Goal: Task Accomplishment & Management: Complete application form

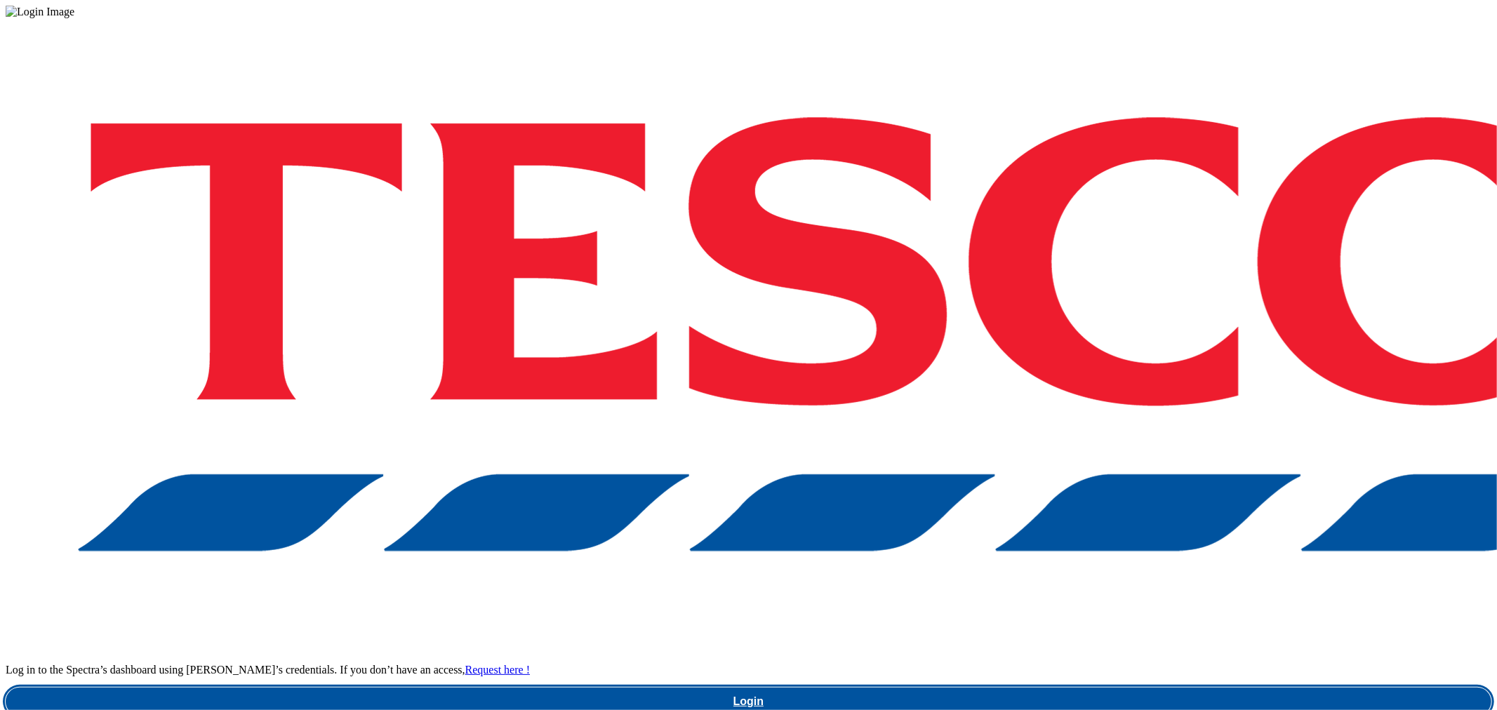
click at [1144, 688] on link "Login" at bounding box center [749, 702] width 1486 height 28
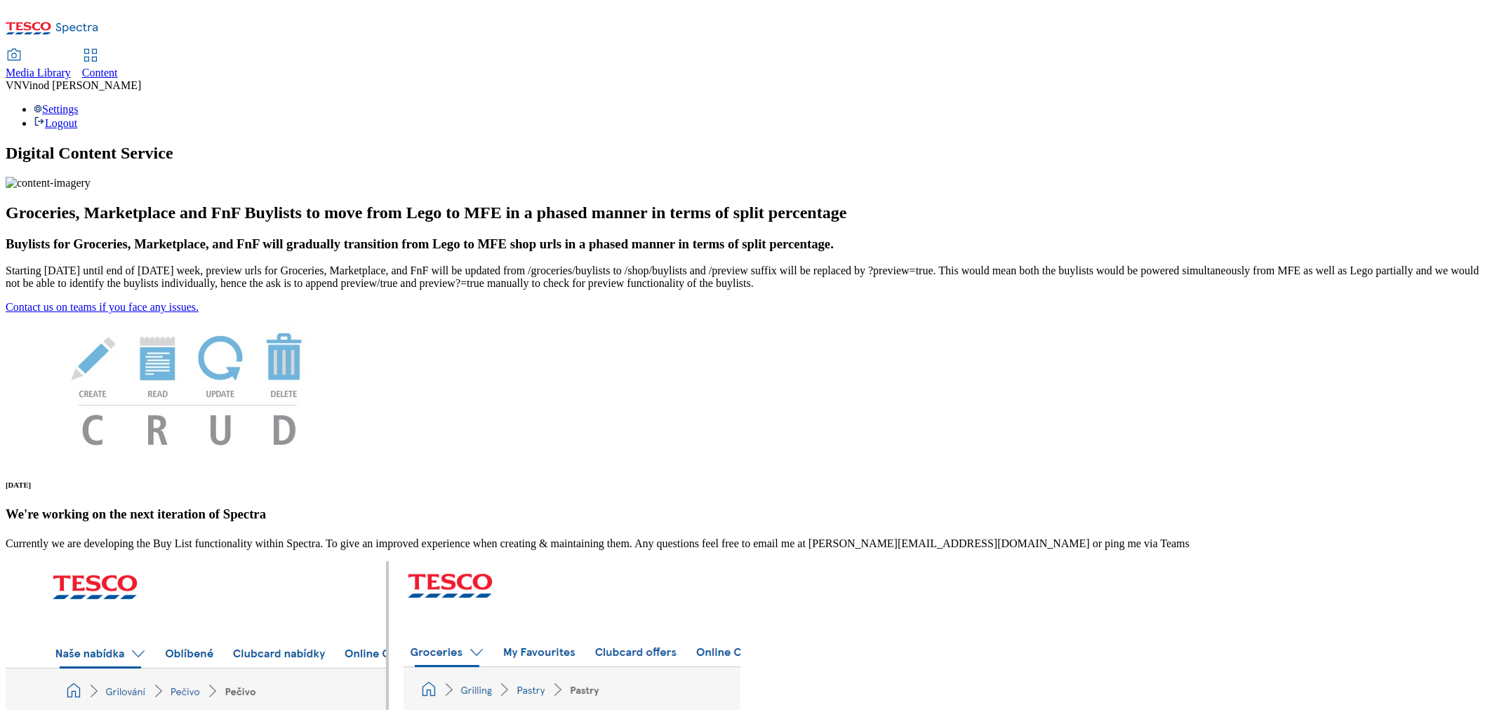
click at [118, 67] on span "Content" at bounding box center [100, 73] width 36 height 12
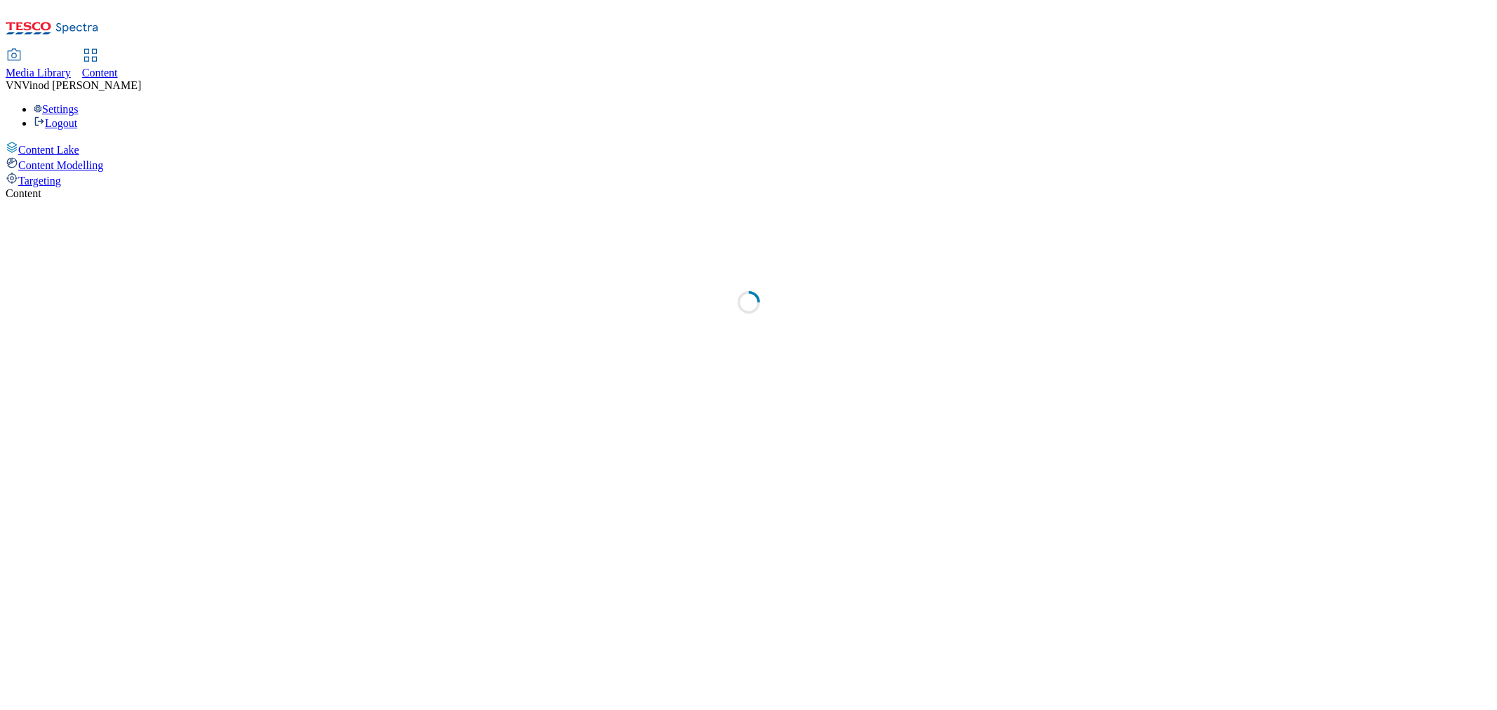
select select "ghs-uk"
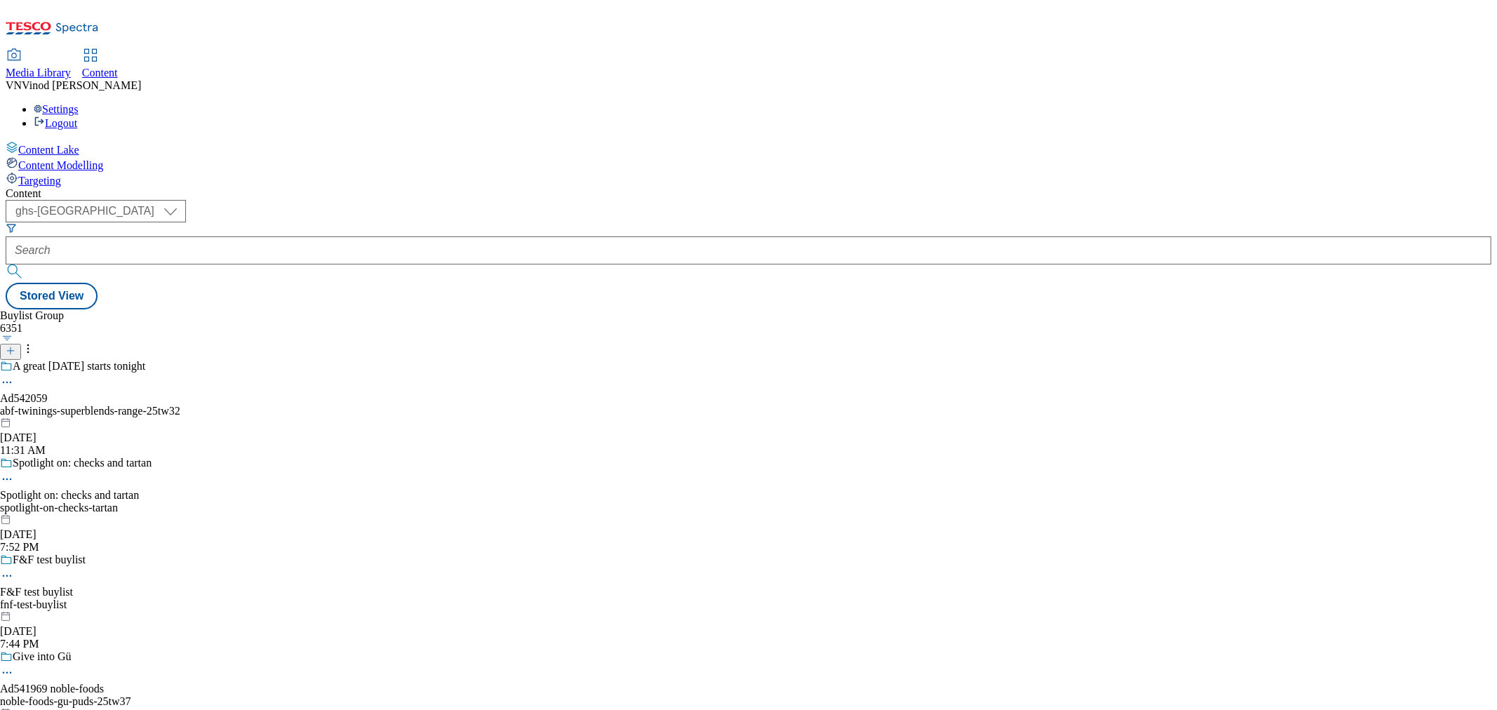
click at [11, 347] on line at bounding box center [11, 350] width 0 height 7
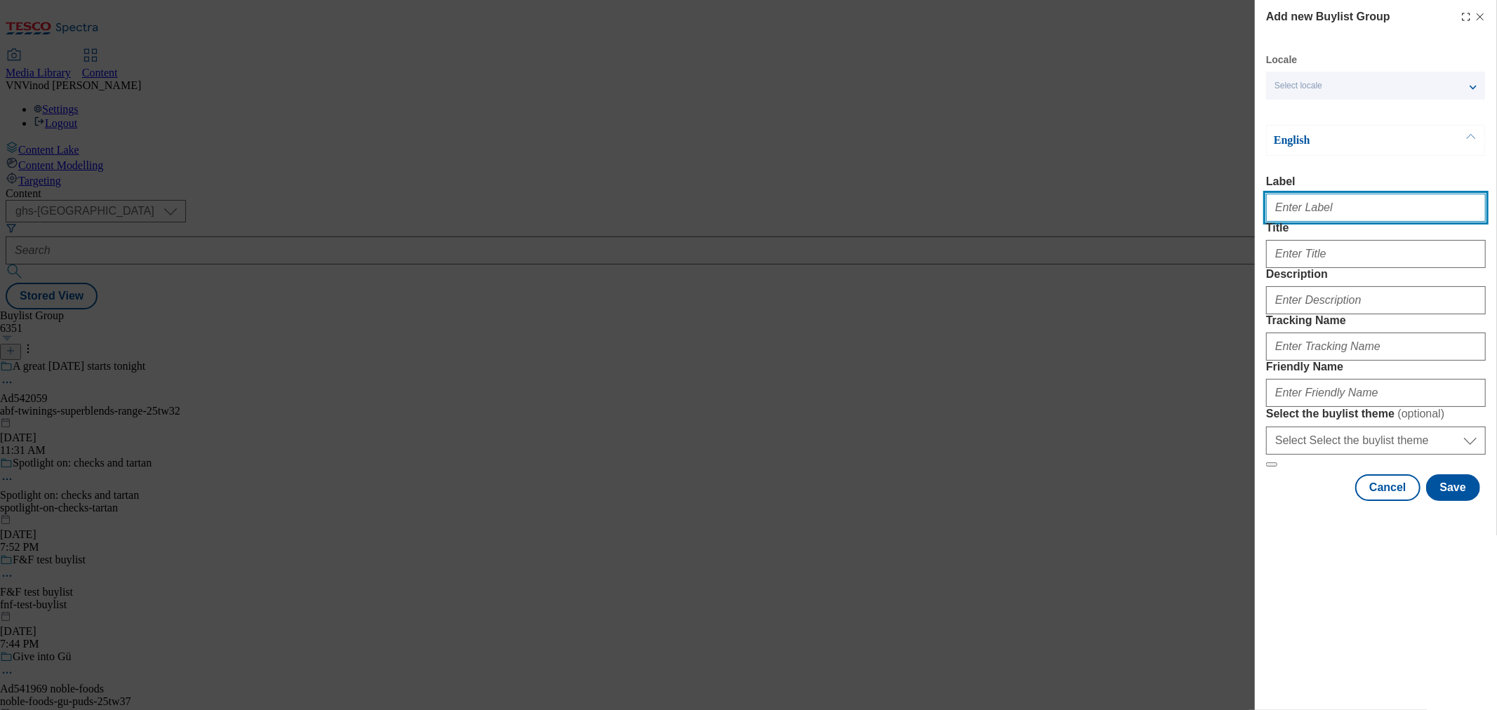
click at [1347, 211] on input "Label" at bounding box center [1376, 208] width 220 height 28
paste input "542318"
paste input "little-dish"
type input "Ad542318 little-dish"
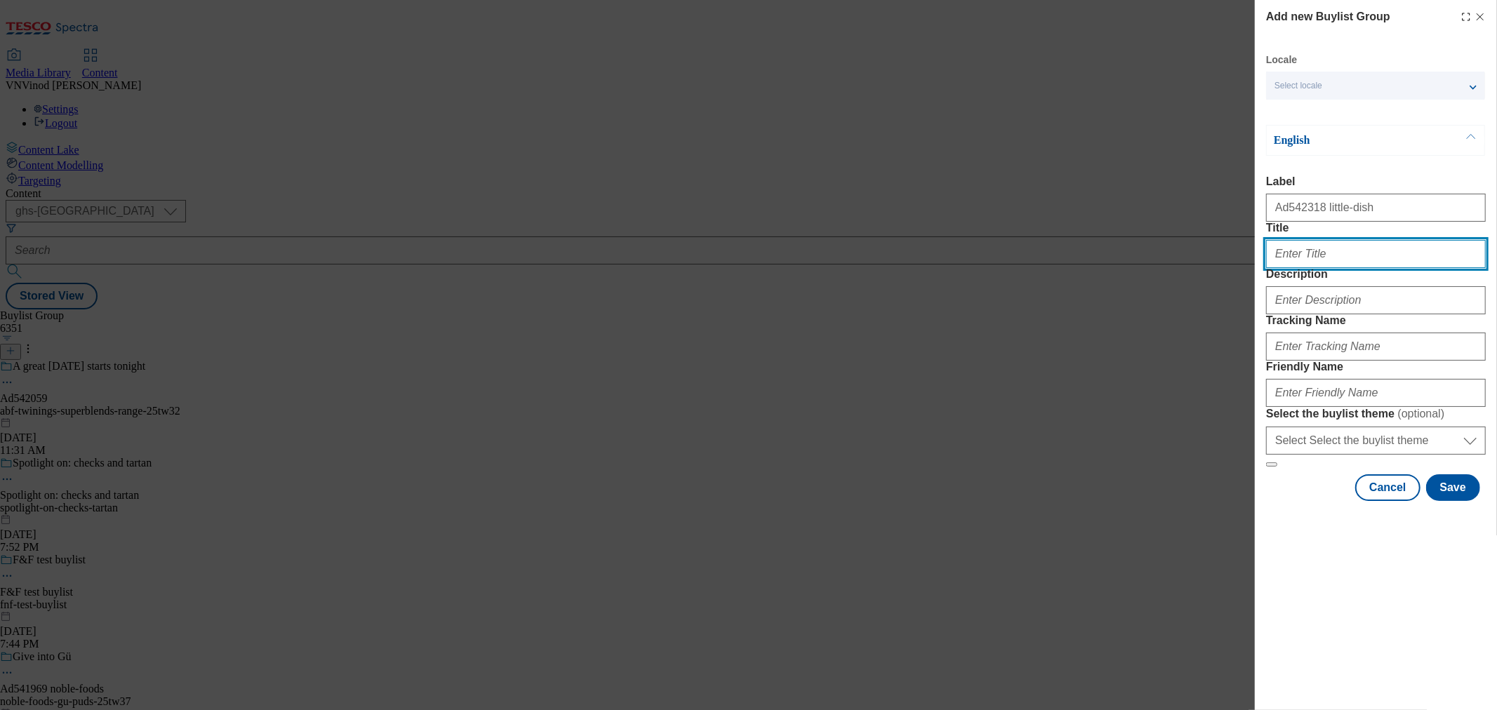
click at [1315, 268] on input "Title" at bounding box center [1376, 254] width 220 height 28
paste input "Superstars Chicken nuggets"
type input "Superstars Chicken nuggets"
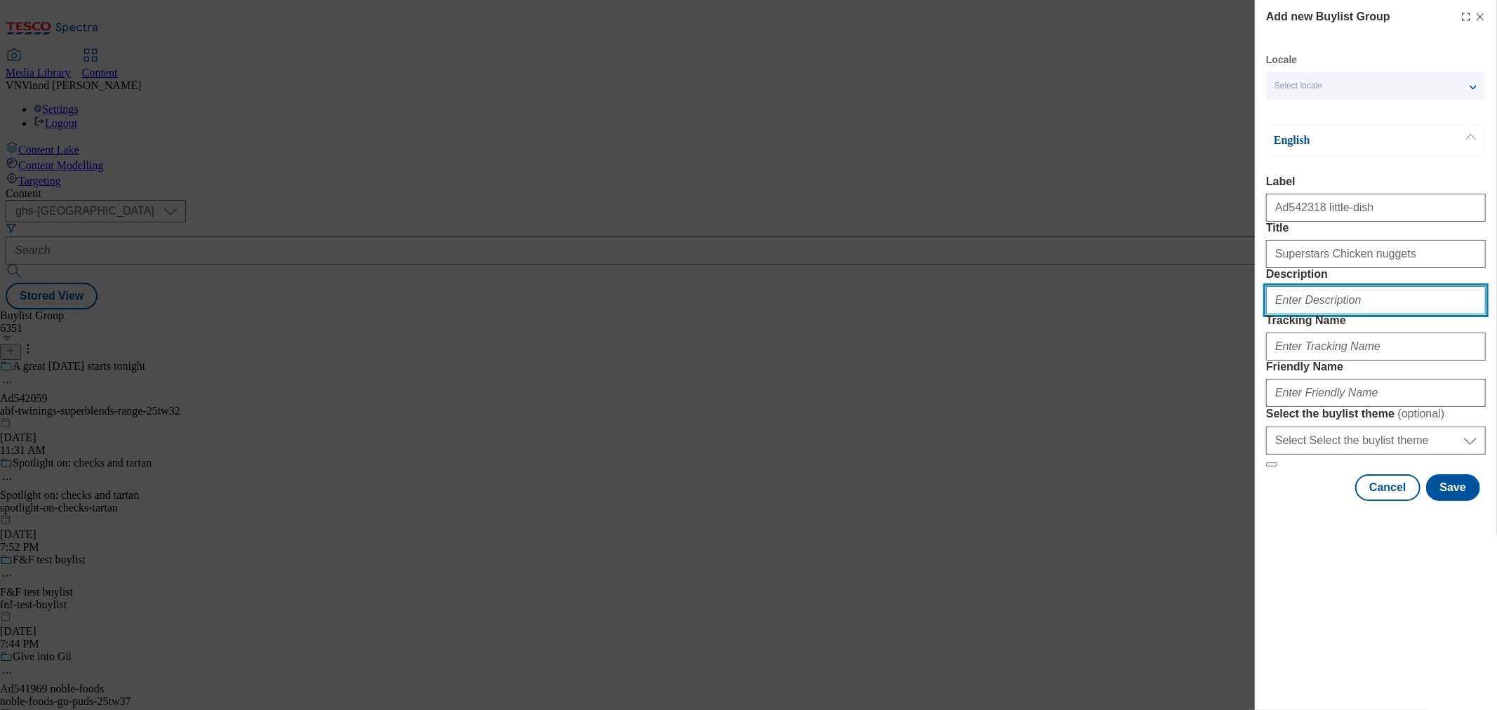
click at [1307, 314] on input "Description" at bounding box center [1376, 300] width 220 height 28
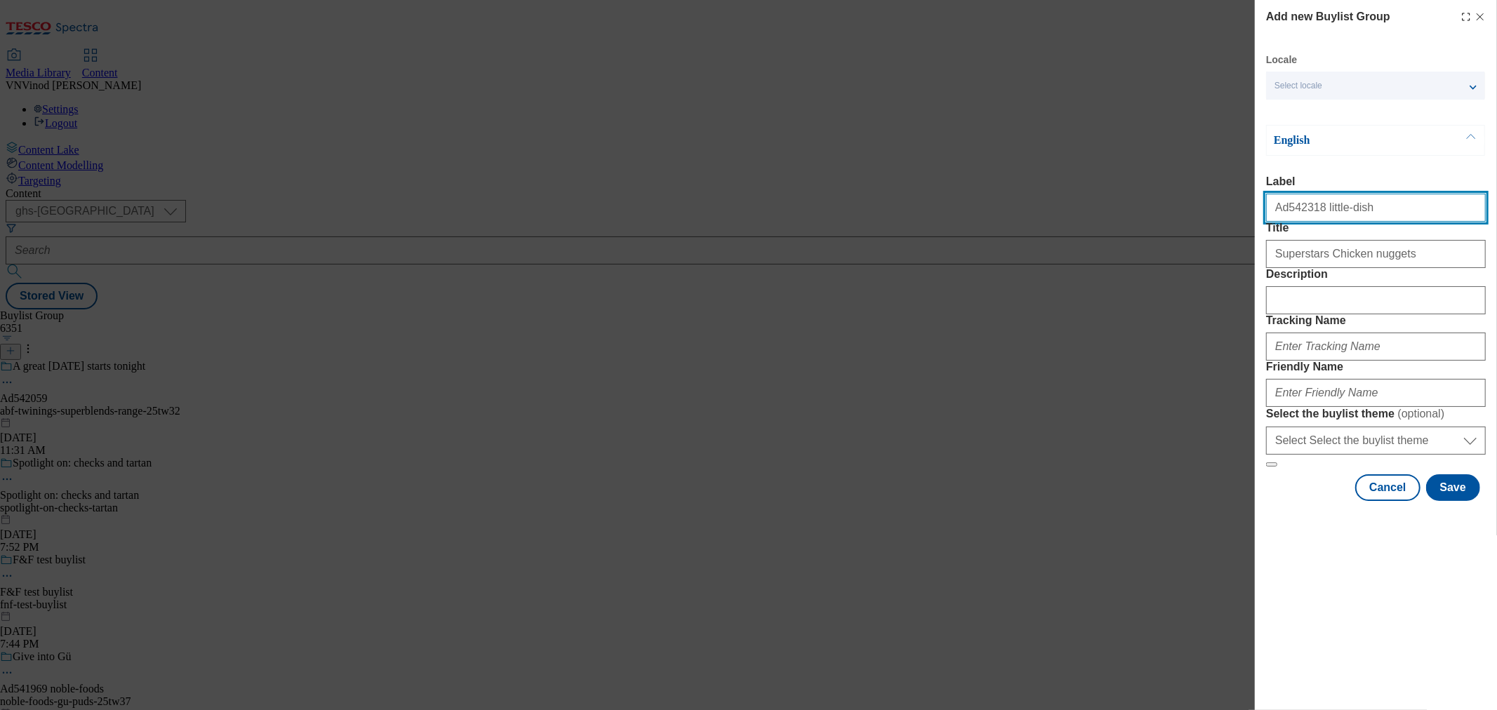
click at [1294, 218] on input "Ad542318 little-dish" at bounding box center [1376, 208] width 220 height 28
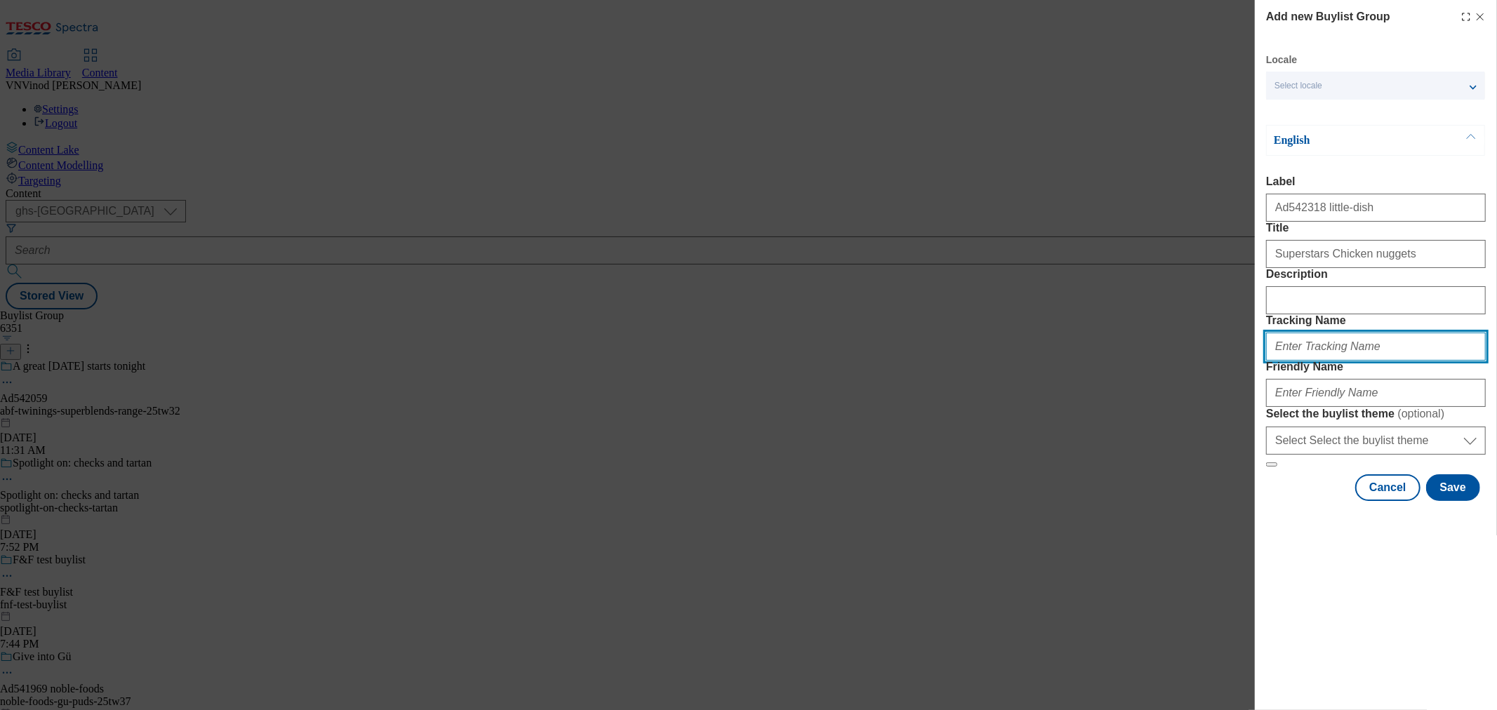
click at [1330, 361] on input "Tracking Name" at bounding box center [1376, 347] width 220 height 28
paste input "Ad542318"
click at [1302, 361] on input "DH_ADAd542318" at bounding box center [1376, 347] width 220 height 28
type input "DH_AD542318"
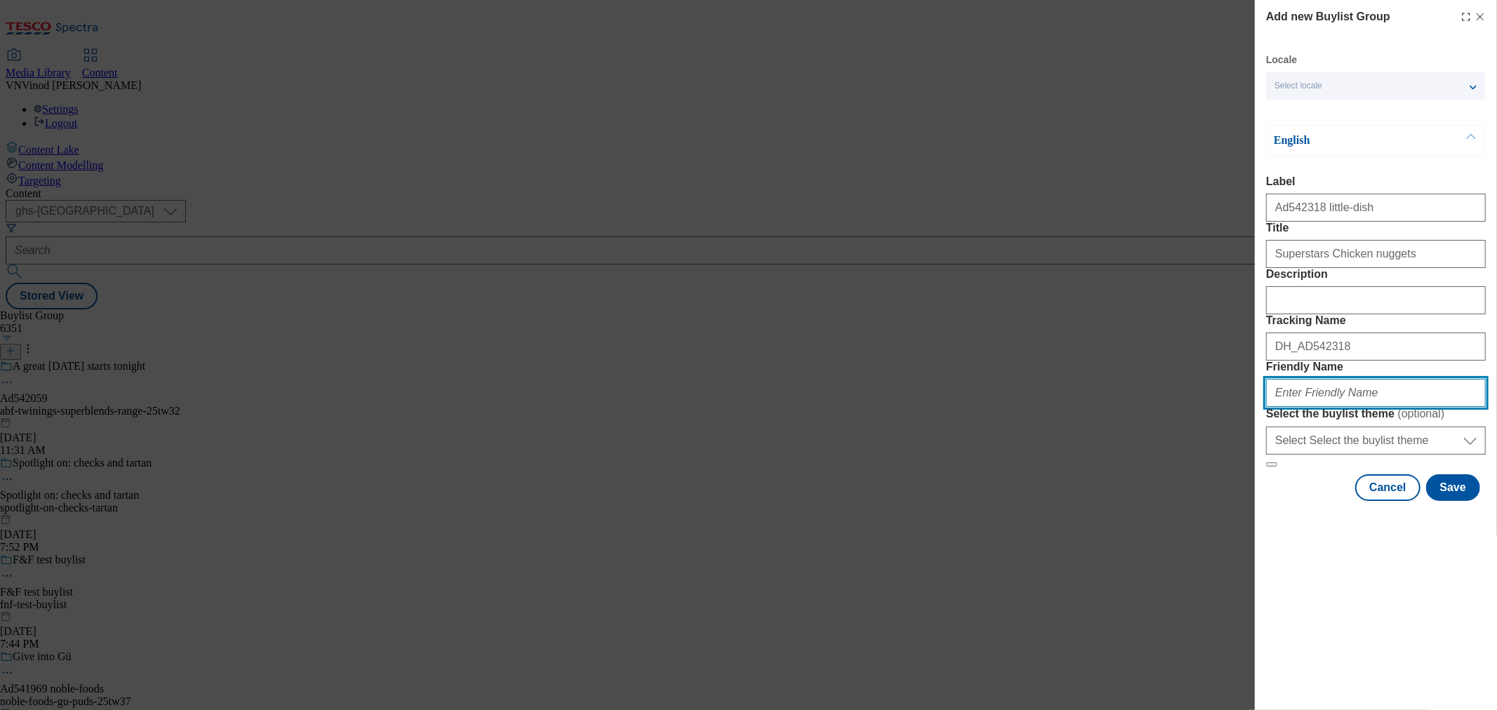
click at [1335, 407] on input "Friendly Name" at bounding box center [1376, 393] width 220 height 28
paste input "little-dish"
paste input "Superstars"
drag, startPoint x: 1315, startPoint y: 491, endPoint x: 1325, endPoint y: 523, distance: 33.1
click at [1314, 407] on input "little-dish-Superstars" at bounding box center [1376, 393] width 220 height 28
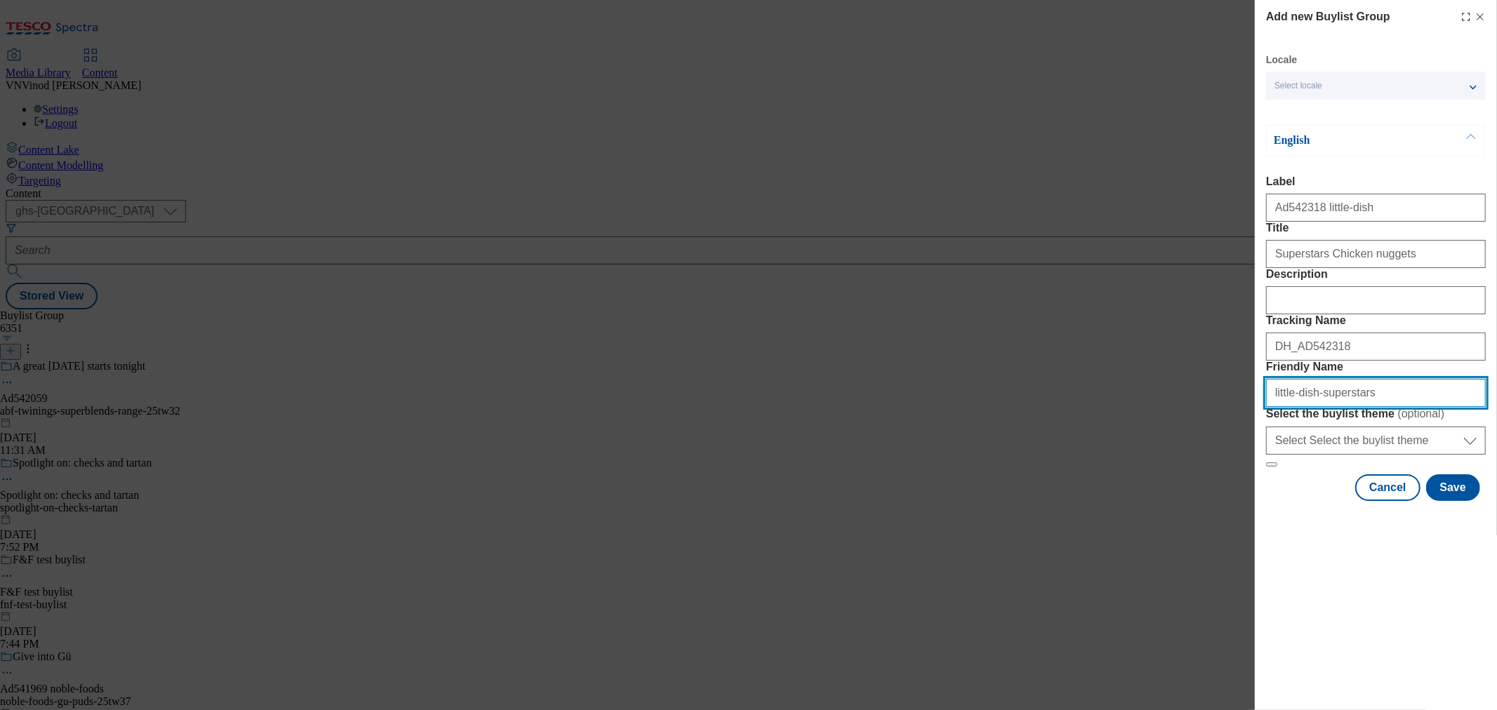
click at [1385, 407] on input "little-dish-superstars" at bounding box center [1376, 393] width 220 height 28
drag, startPoint x: 1409, startPoint y: 494, endPoint x: 931, endPoint y: 495, distance: 477.9
click at [938, 495] on div "Add new Buylist Group Locale Select locale English Welsh English Label Ad542318…" at bounding box center [748, 355] width 1497 height 710
type input "little-dish-superstars-25tw33"
click at [1461, 501] on button "Save" at bounding box center [1453, 487] width 54 height 27
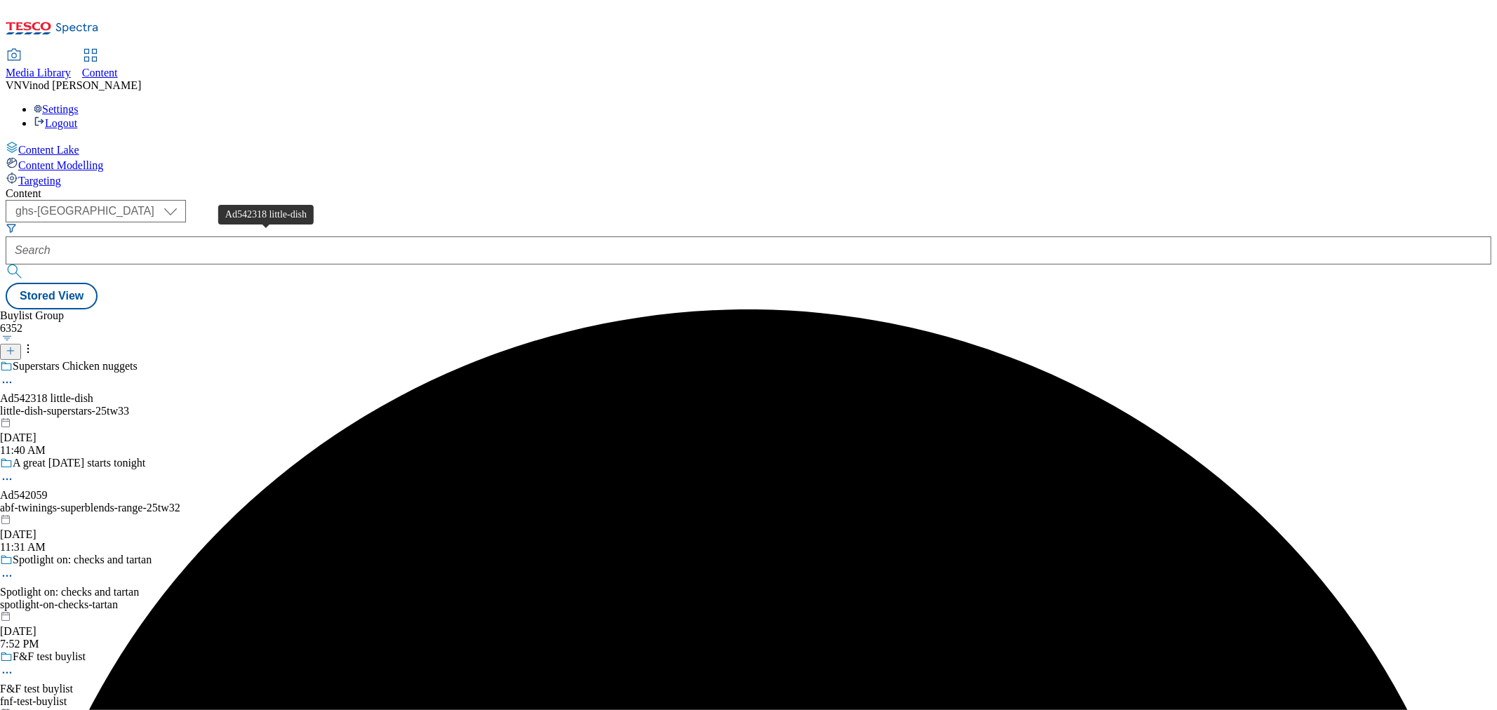
click at [93, 392] on div "Ad542318 little-dish" at bounding box center [46, 398] width 93 height 13
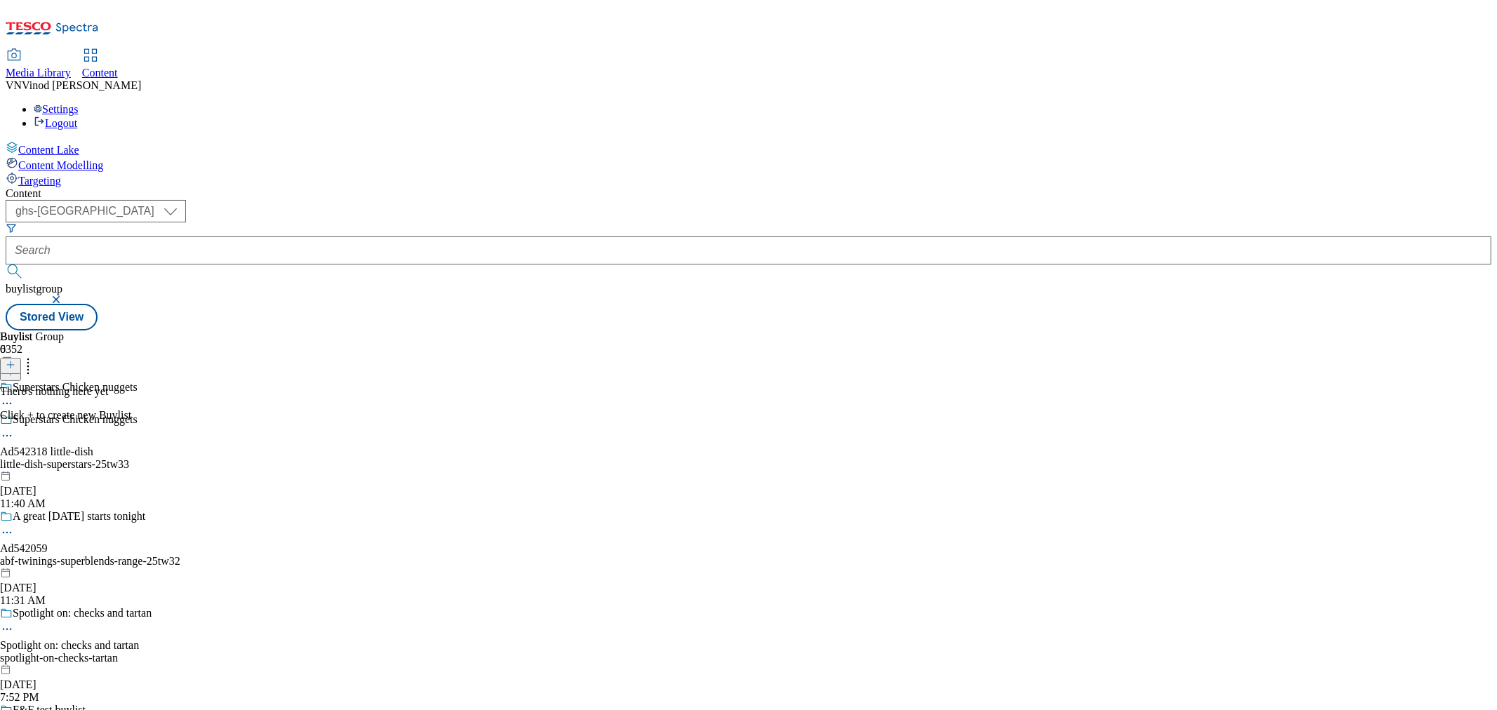
click at [11, 361] on line at bounding box center [11, 364] width 0 height 7
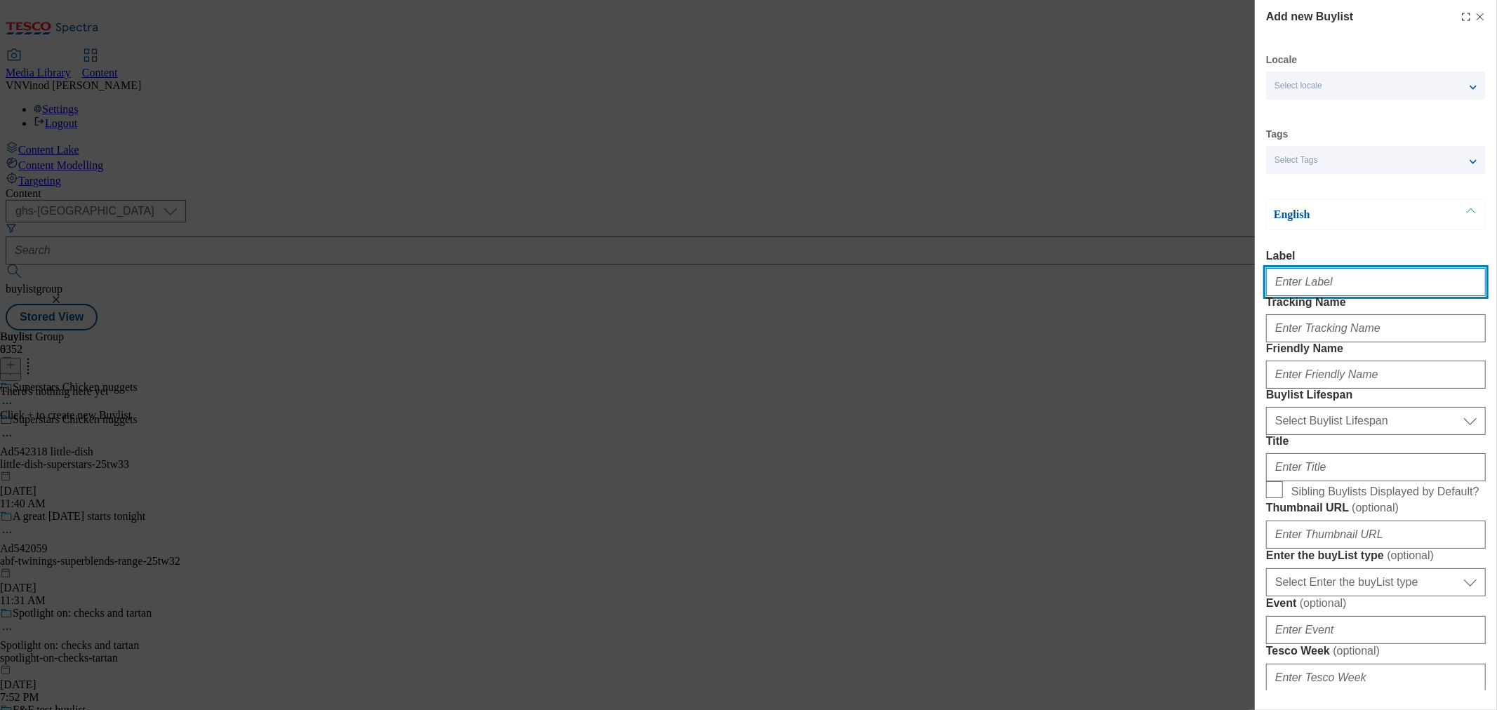
click at [1322, 296] on input "Label" at bounding box center [1376, 282] width 220 height 28
paste input "542318"
type input "Ad542318"
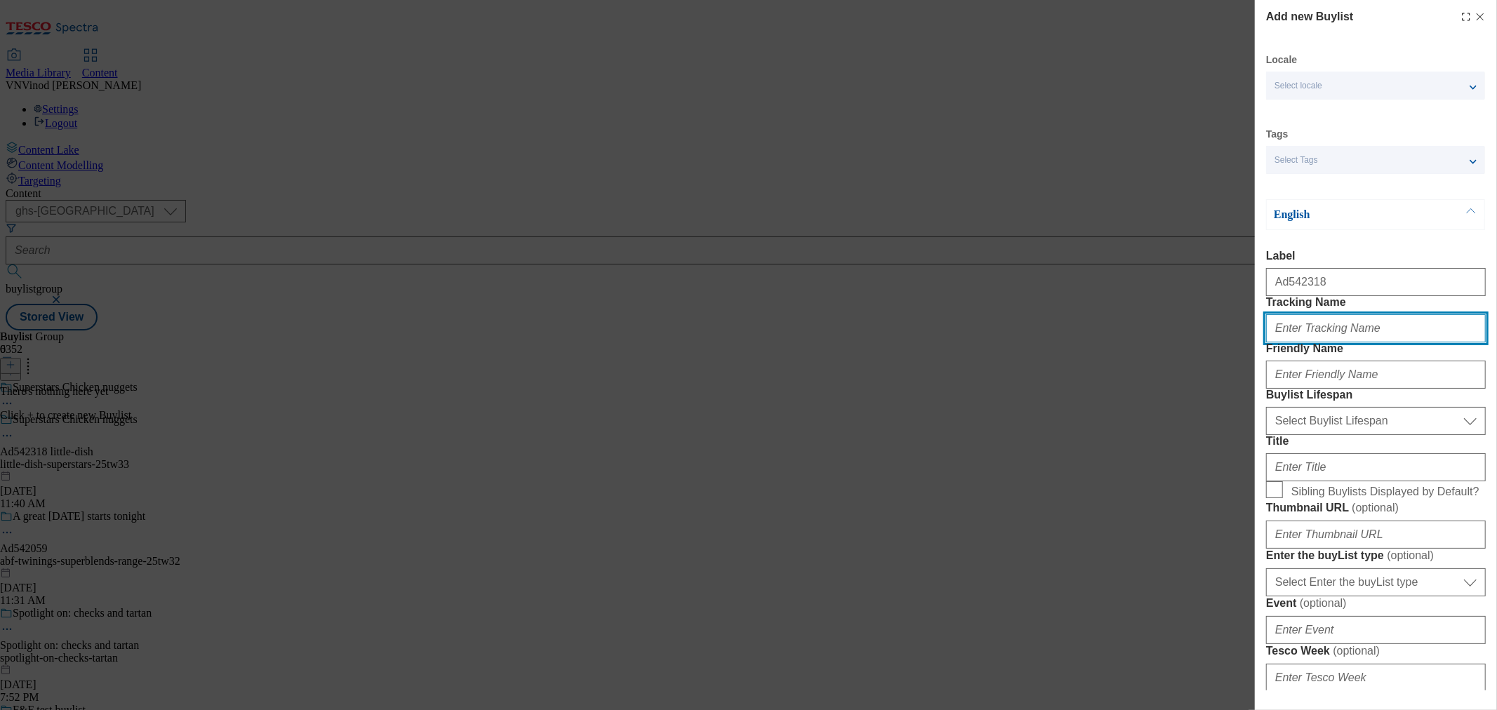
click at [1328, 342] on input "Tracking Name" at bounding box center [1376, 328] width 220 height 28
paste input "542318"
type input "DH_AD542318"
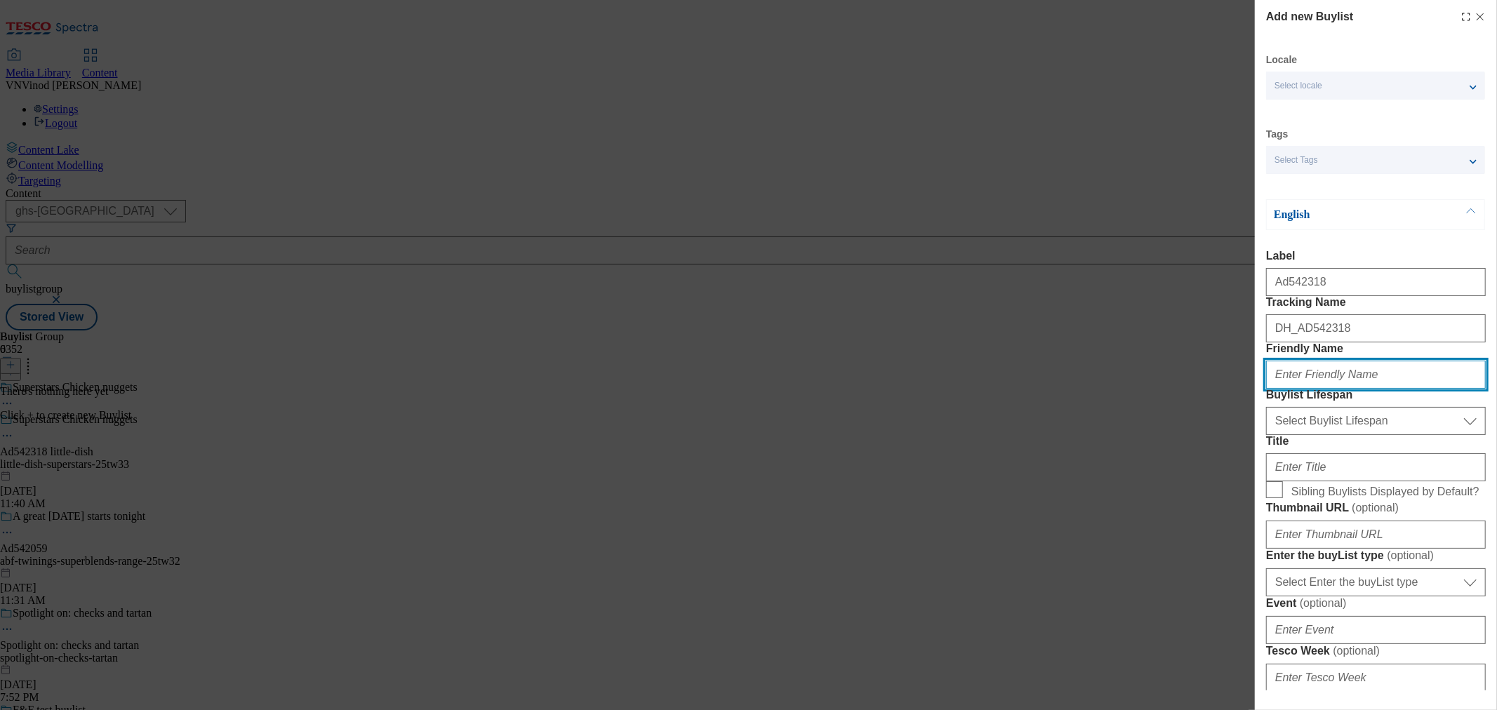
click at [1366, 389] on input "Friendly Name" at bounding box center [1376, 375] width 220 height 28
paste input "little-dish"
type input "little-dish"
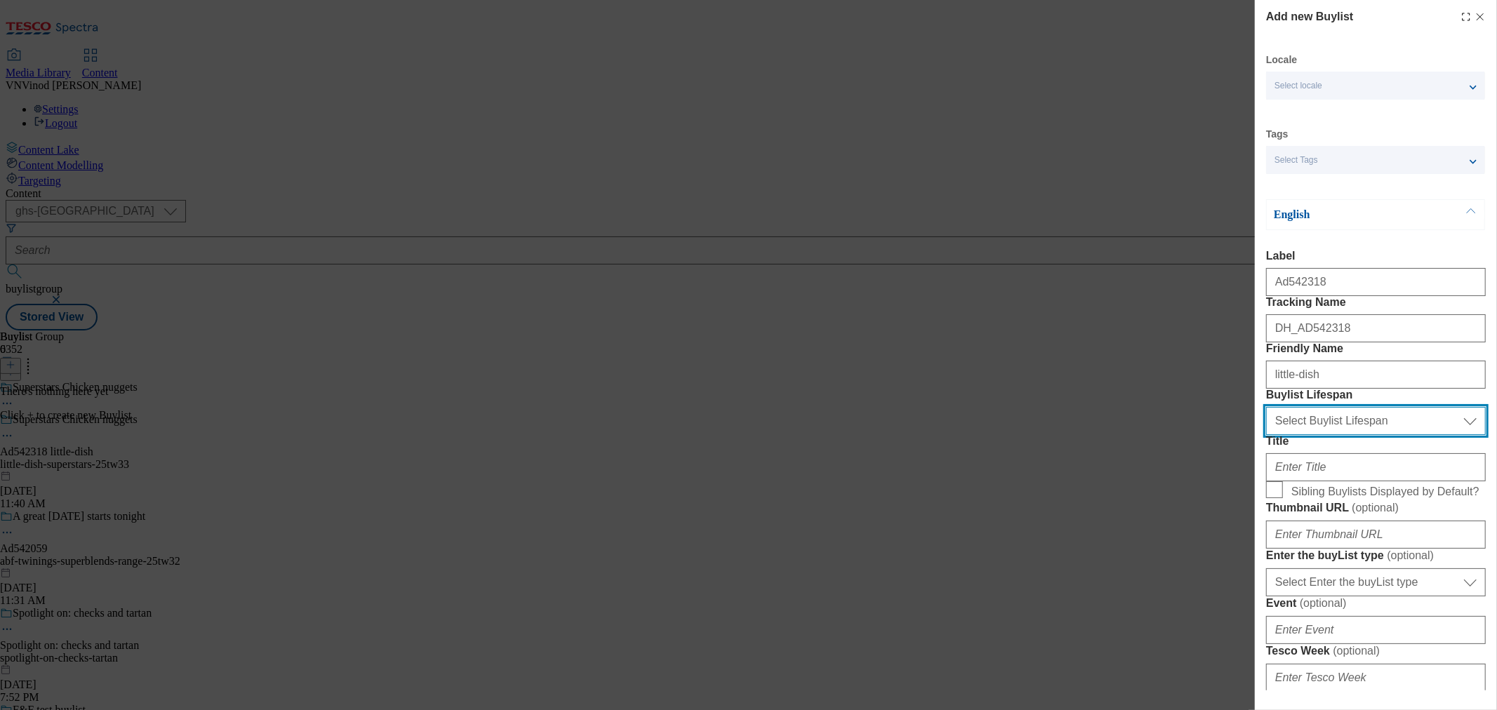
click at [1341, 435] on select "Select Buylist Lifespan evergreen seasonal tactical" at bounding box center [1376, 421] width 220 height 28
select select "tactical"
click at [1266, 435] on select "Select Buylist Lifespan evergreen seasonal tactical" at bounding box center [1376, 421] width 220 height 28
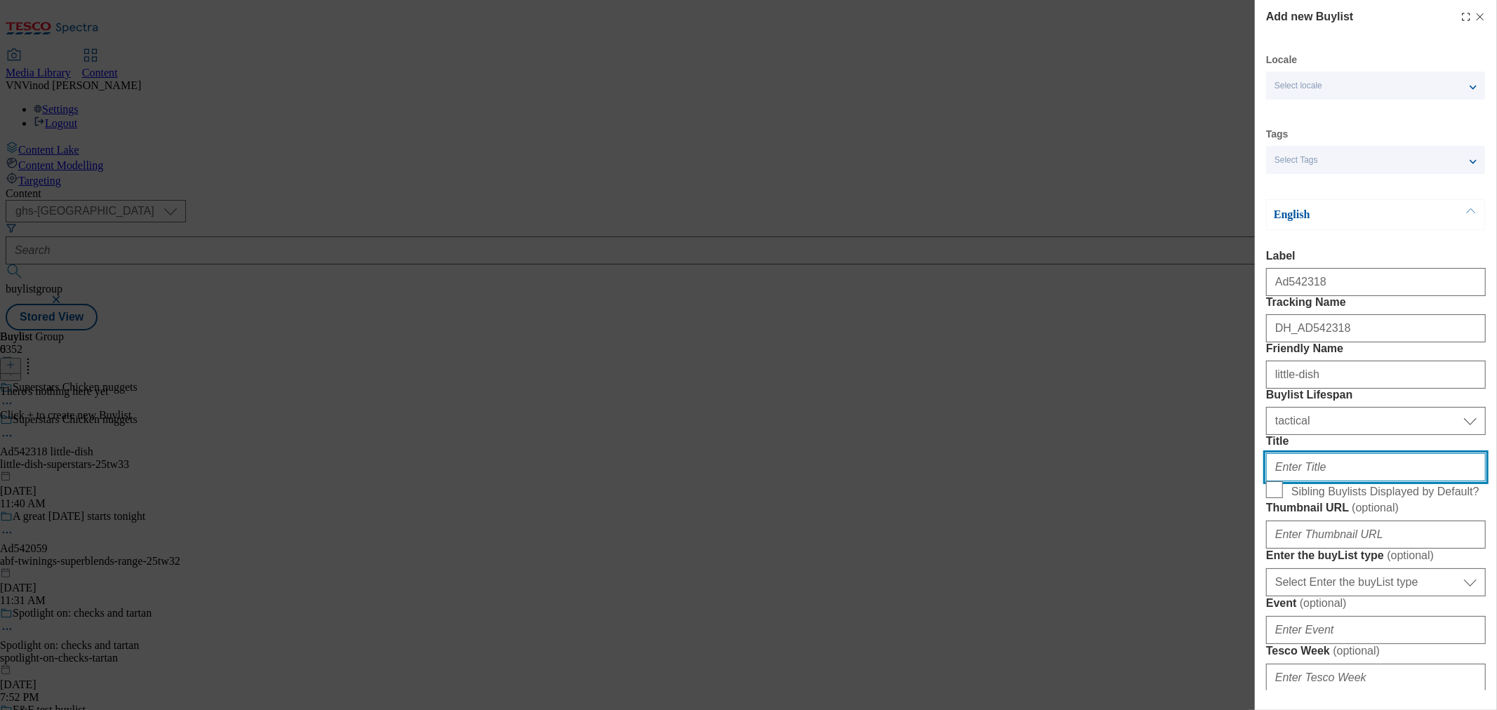
click at [1309, 481] on input "Title" at bounding box center [1376, 467] width 220 height 28
paste input "With hidden veg & 50% less salt"
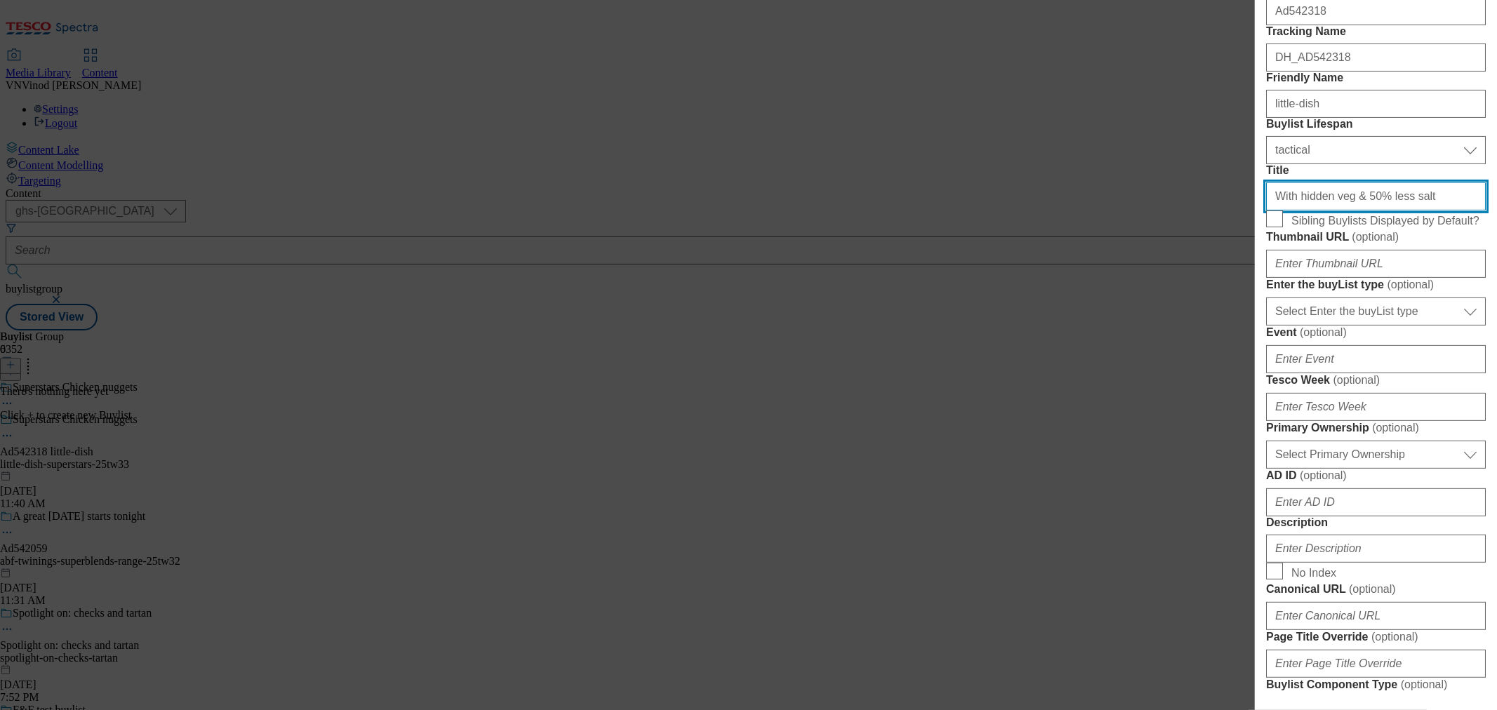
scroll to position [312, 0]
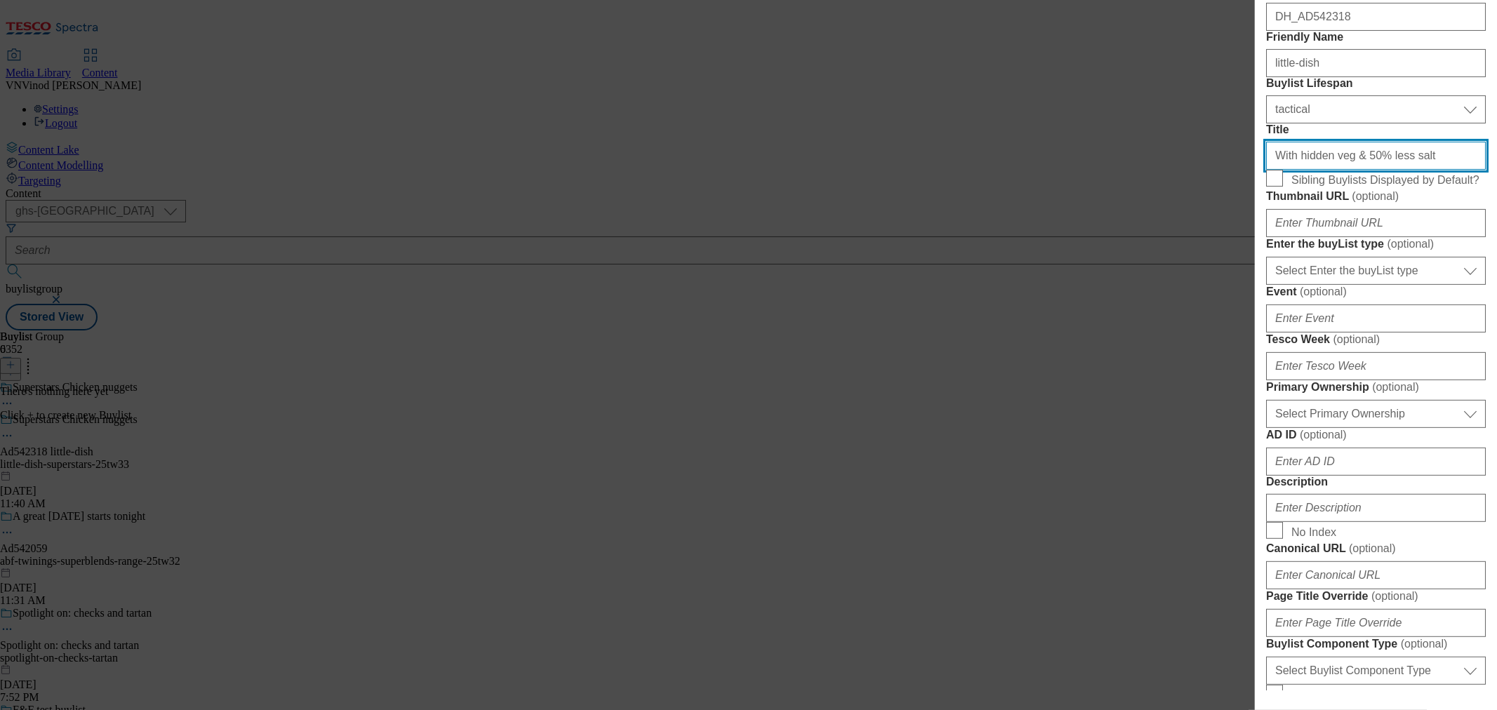
type input "With hidden veg & 50% less salt"
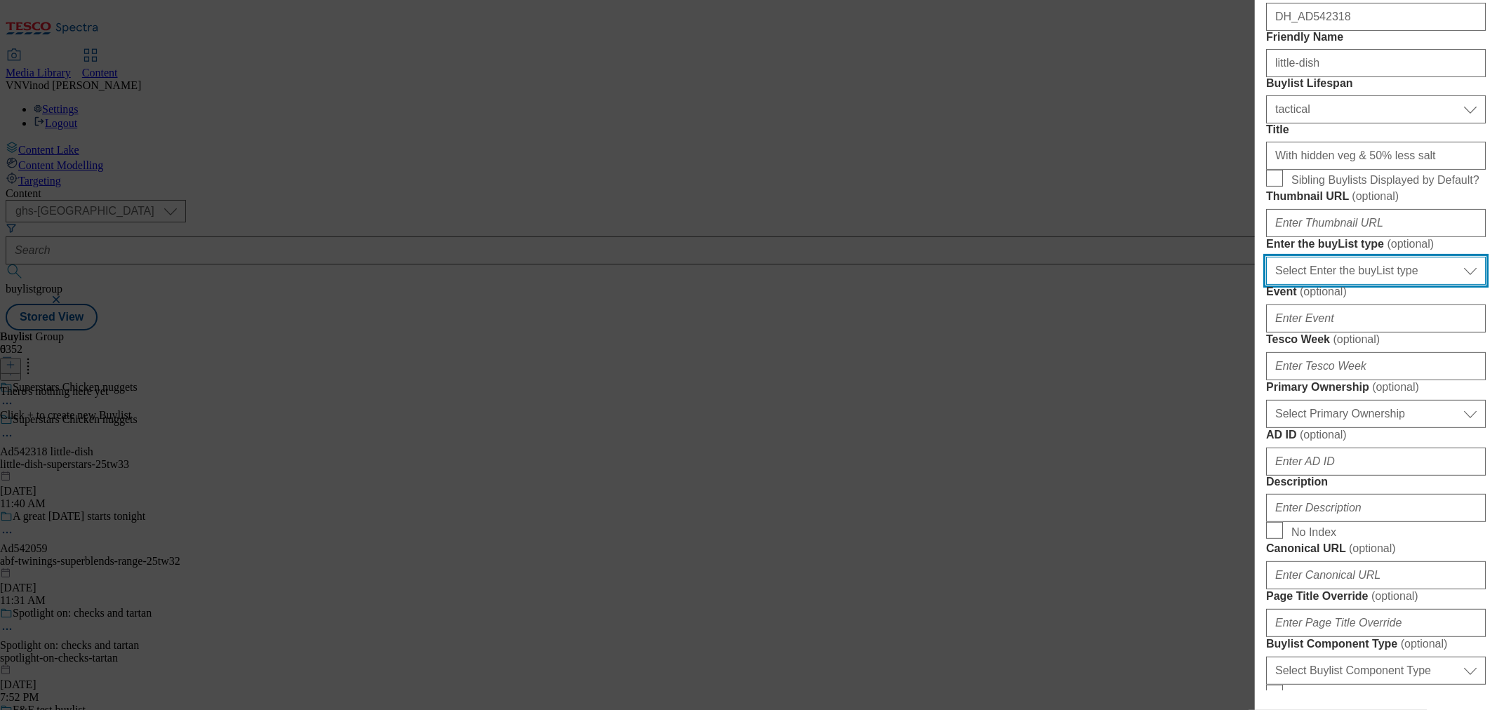
click at [1389, 285] on select "Select Enter the buyList type event supplier funded long term >4 weeks supplier…" at bounding box center [1376, 271] width 220 height 28
select select "supplier funded short term 1-3 weeks"
click at [1266, 285] on select "Select Enter the buyList type event supplier funded long term >4 weeks supplier…" at bounding box center [1376, 271] width 220 height 28
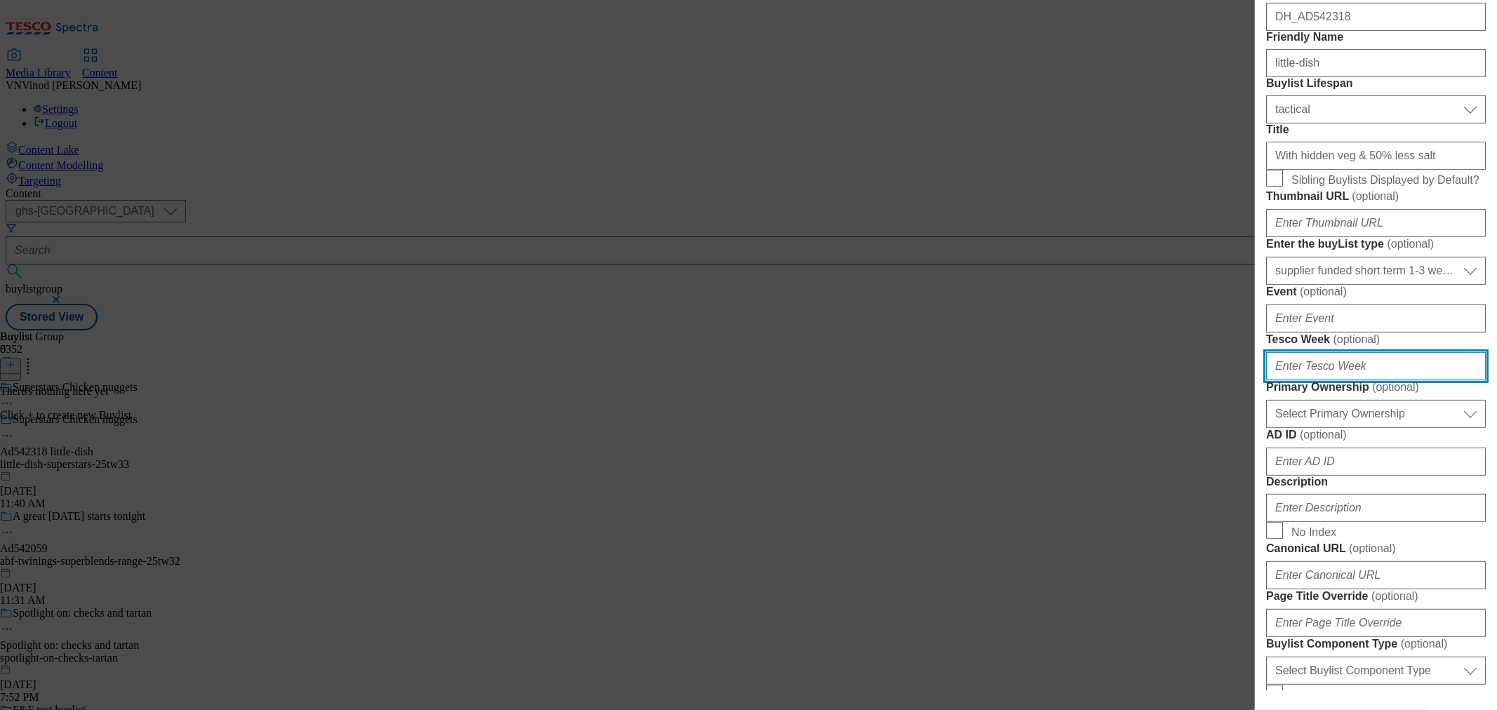
click at [1325, 380] on input "Tesco Week ( optional )" at bounding box center [1376, 366] width 220 height 28
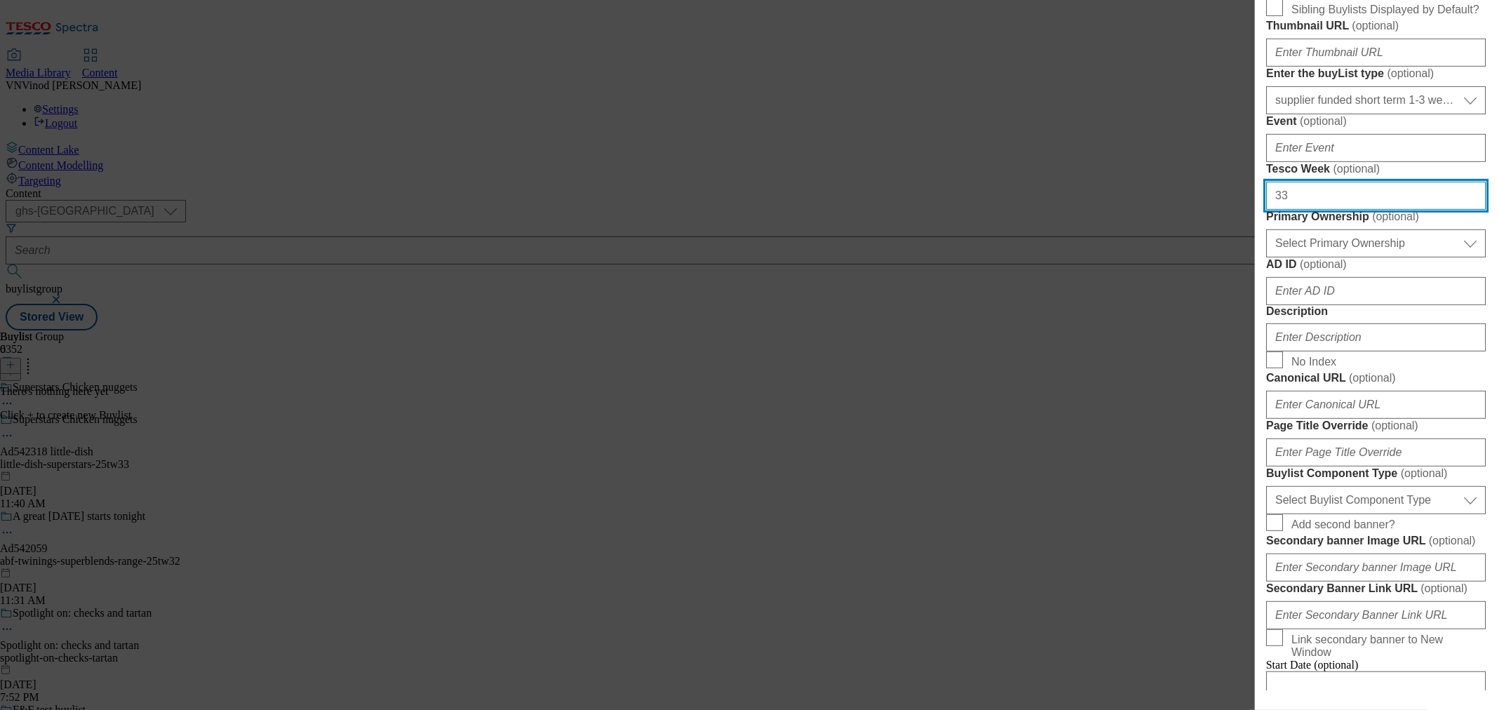
scroll to position [545, 0]
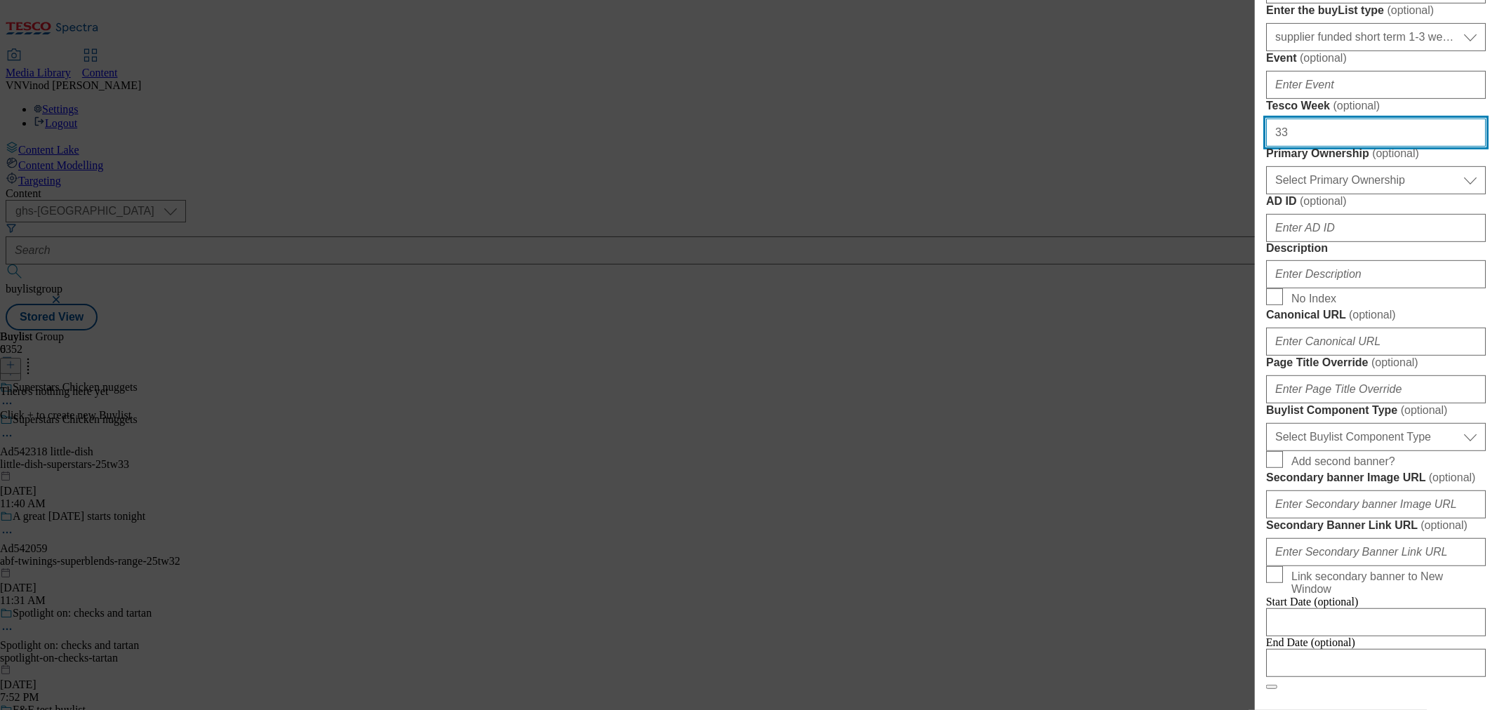
type input "33"
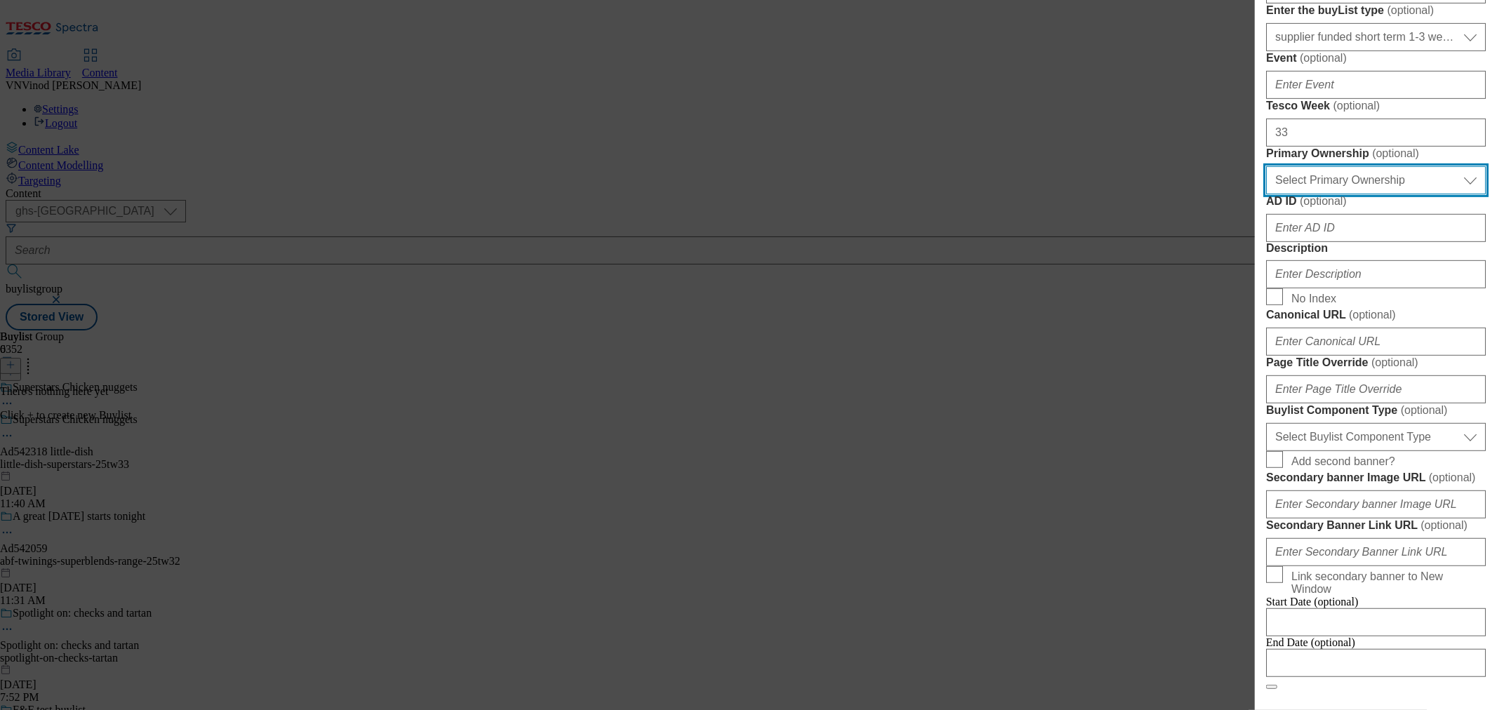
click at [1394, 194] on select "Select Primary Ownership tesco dunnhumby" at bounding box center [1376, 180] width 220 height 28
select select "dunnhumby"
click at [1266, 194] on select "Select Primary Ownership tesco dunnhumby" at bounding box center [1376, 180] width 220 height 28
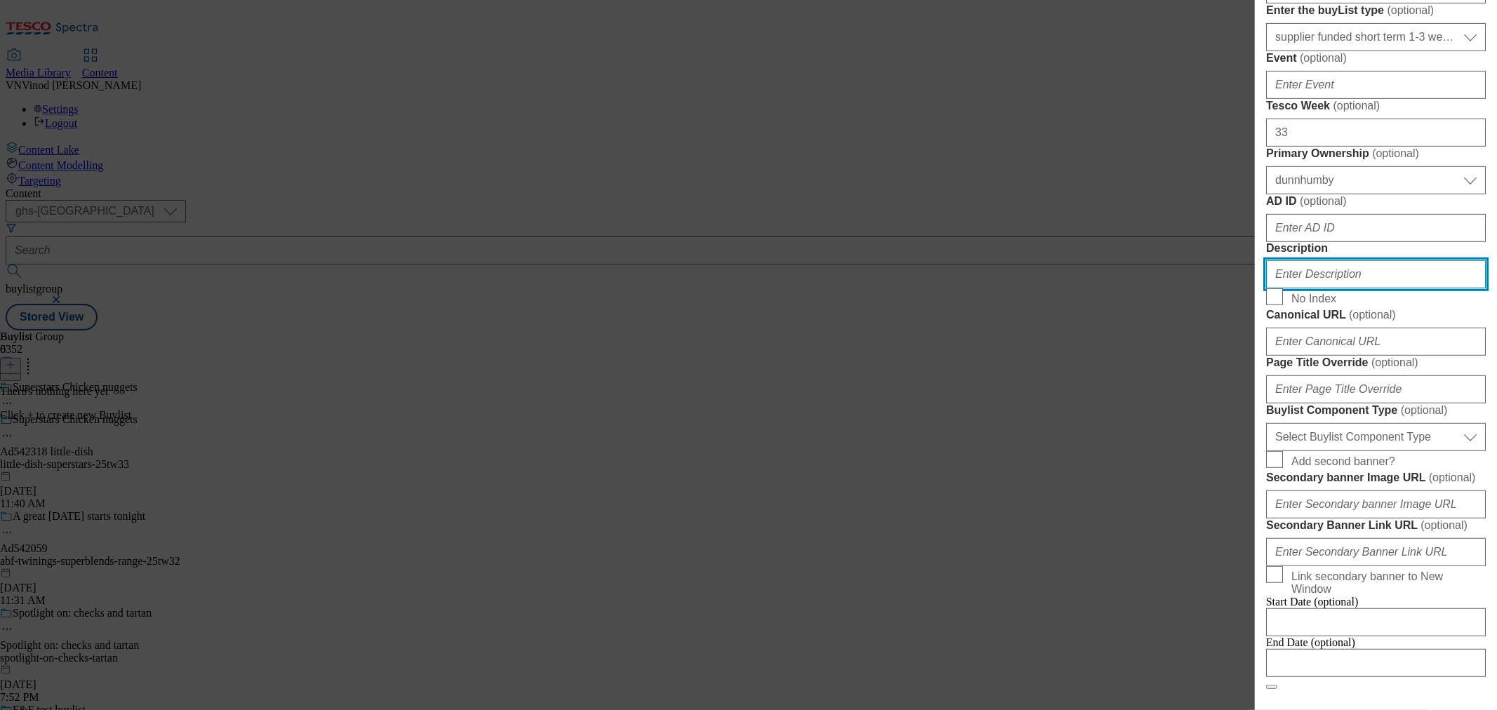
click at [1314, 288] on input "Description" at bounding box center [1376, 274] width 220 height 28
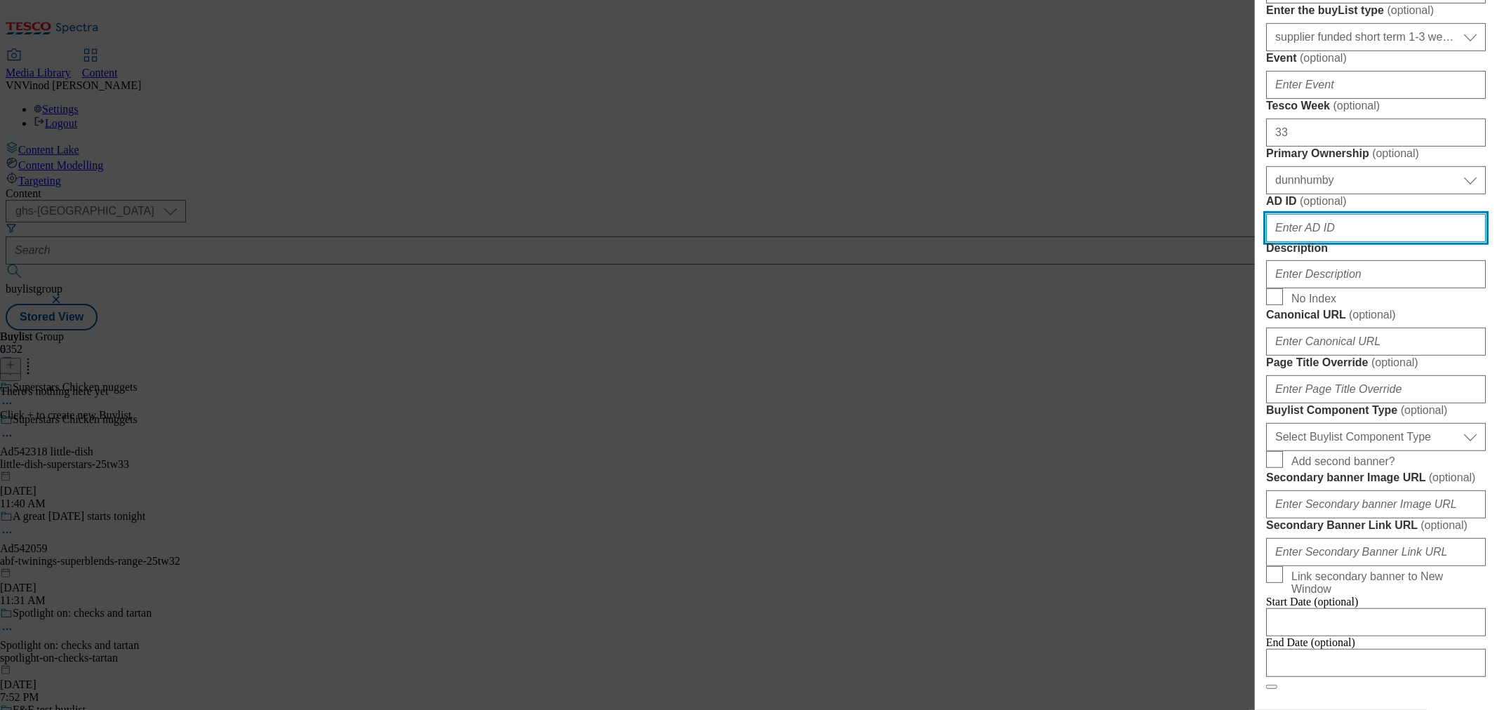
click at [1328, 242] on input "AD ID ( optional )" at bounding box center [1376, 228] width 220 height 28
paste input "542318"
type input "542318"
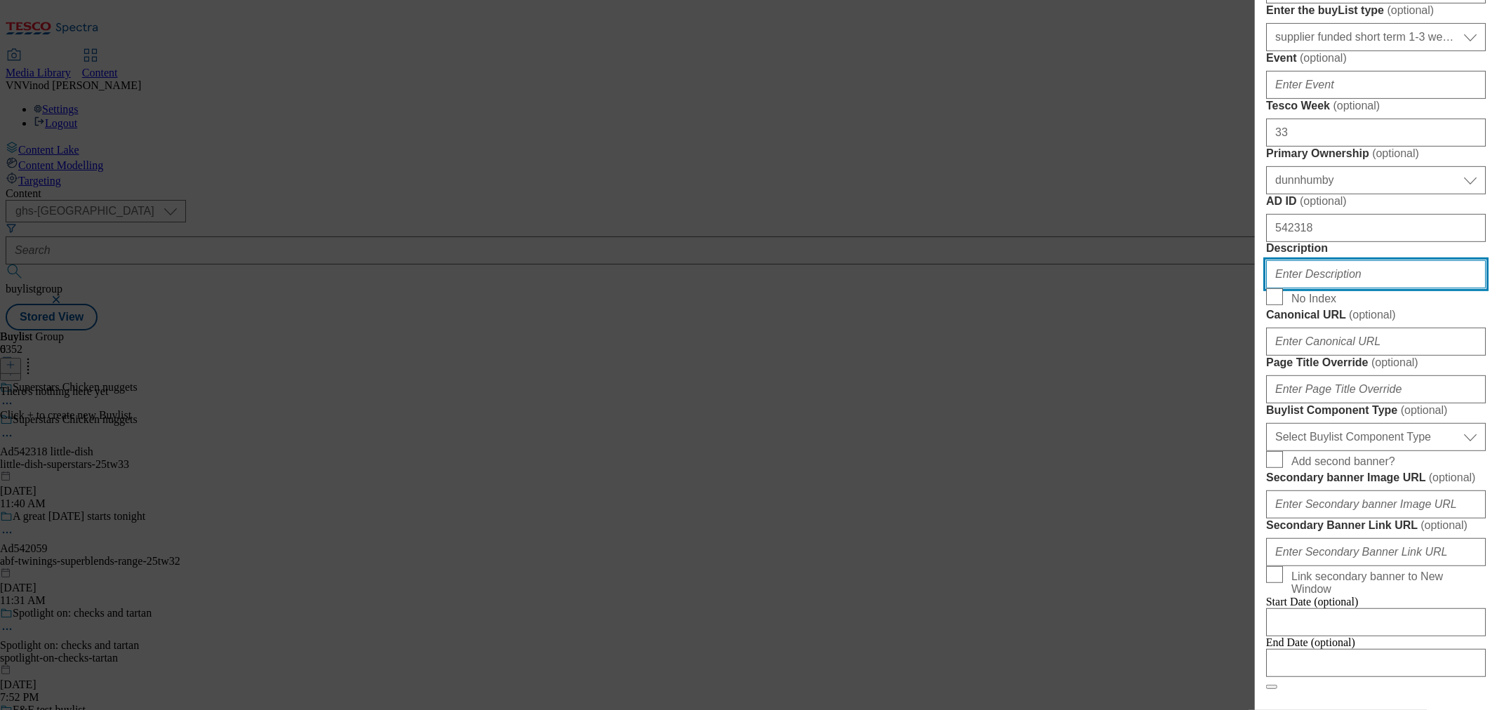
click at [1329, 288] on input "Description" at bounding box center [1376, 274] width 220 height 28
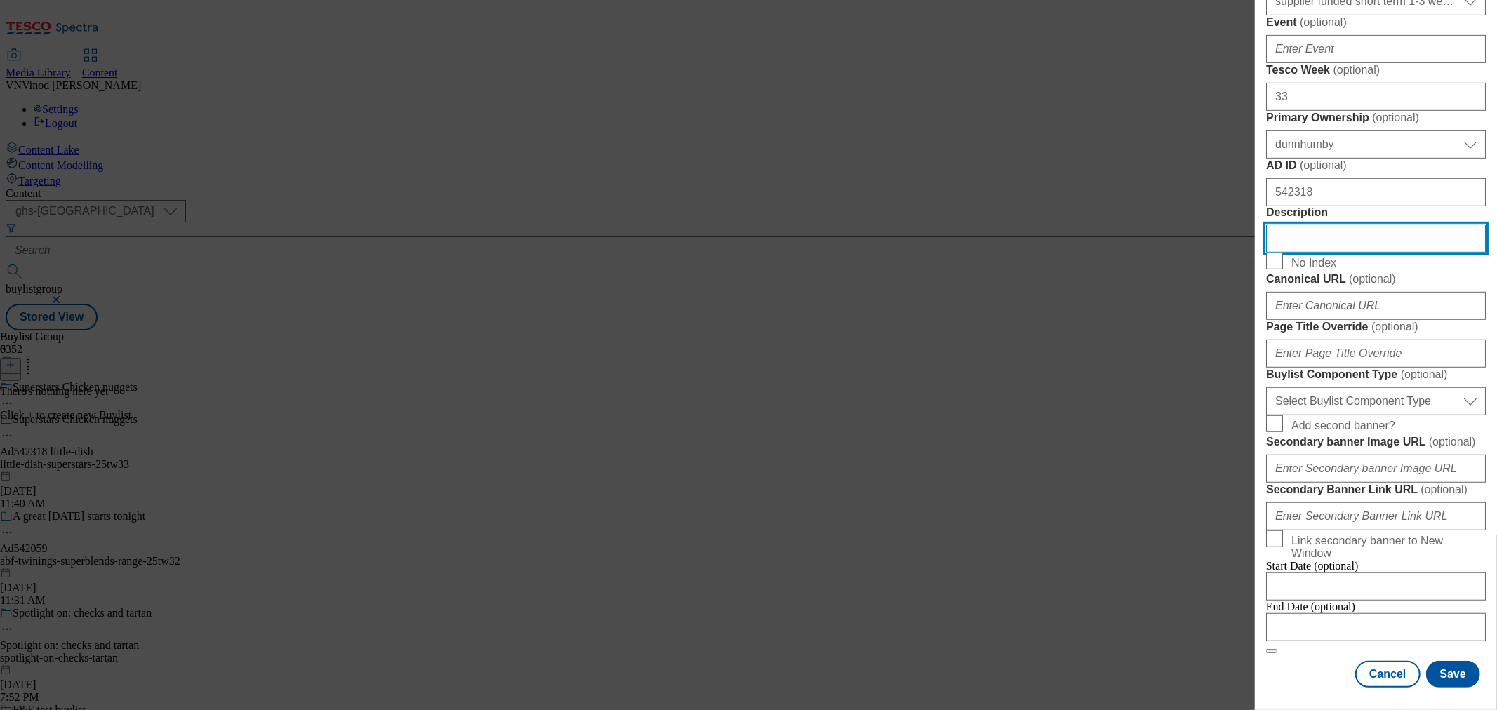
scroll to position [780, 0]
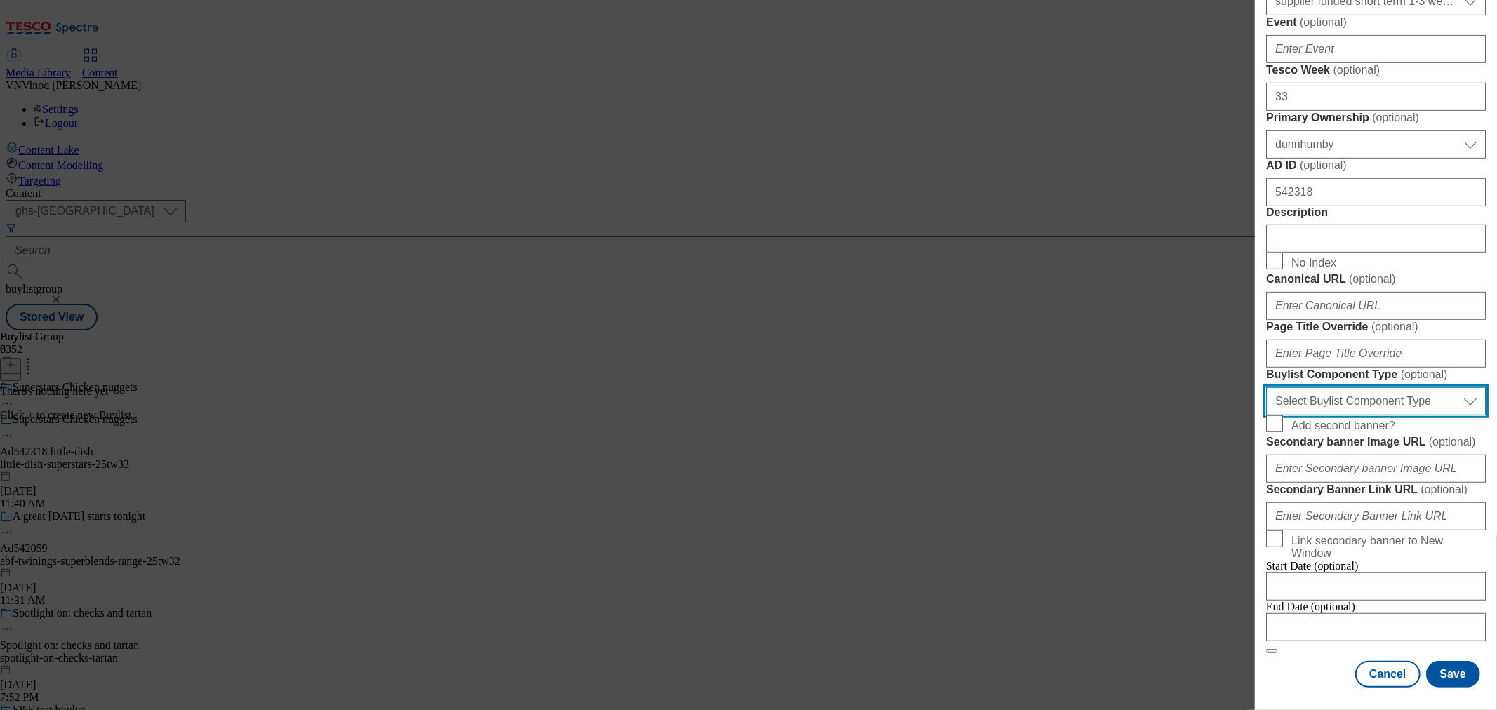
click at [1433, 415] on select "Select Buylist Component Type Banner Competition Header Meal" at bounding box center [1376, 401] width 220 height 28
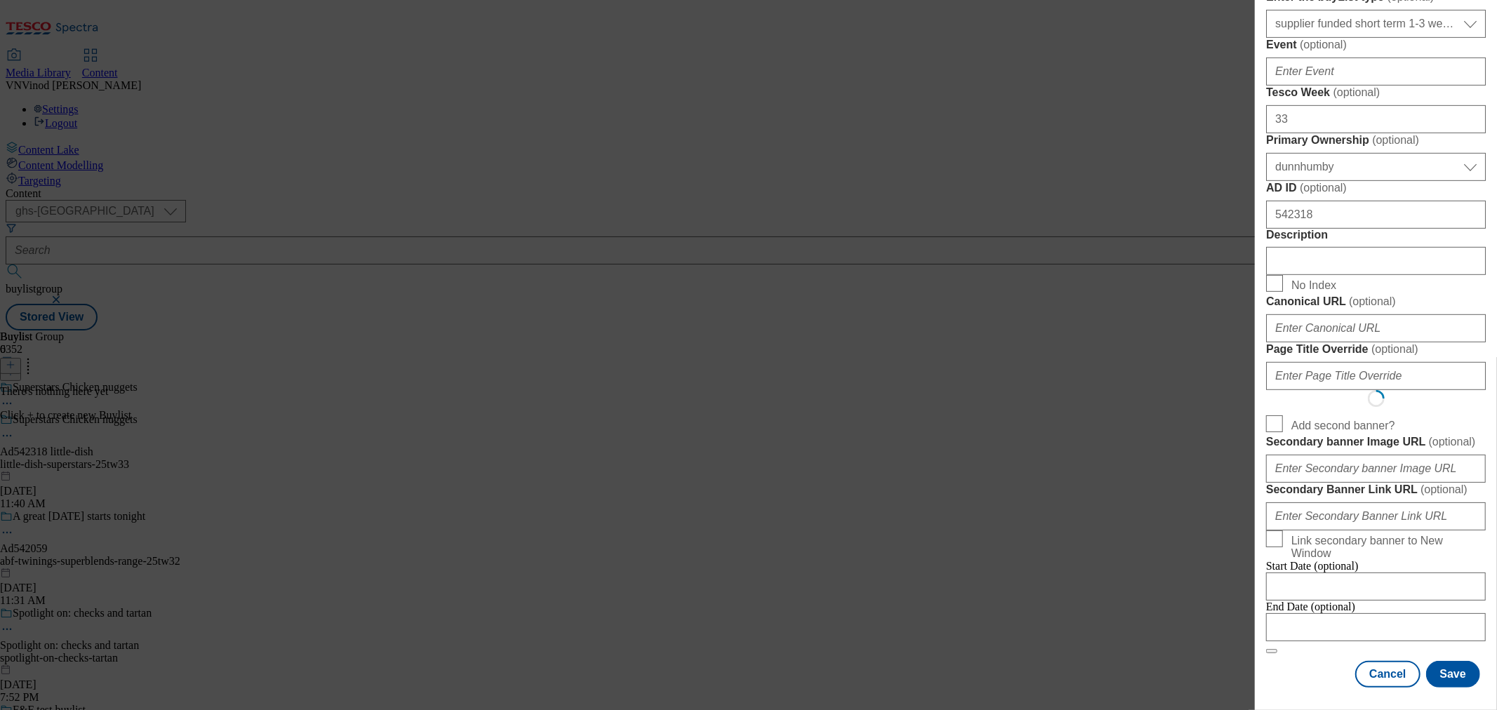
scroll to position [0, 0]
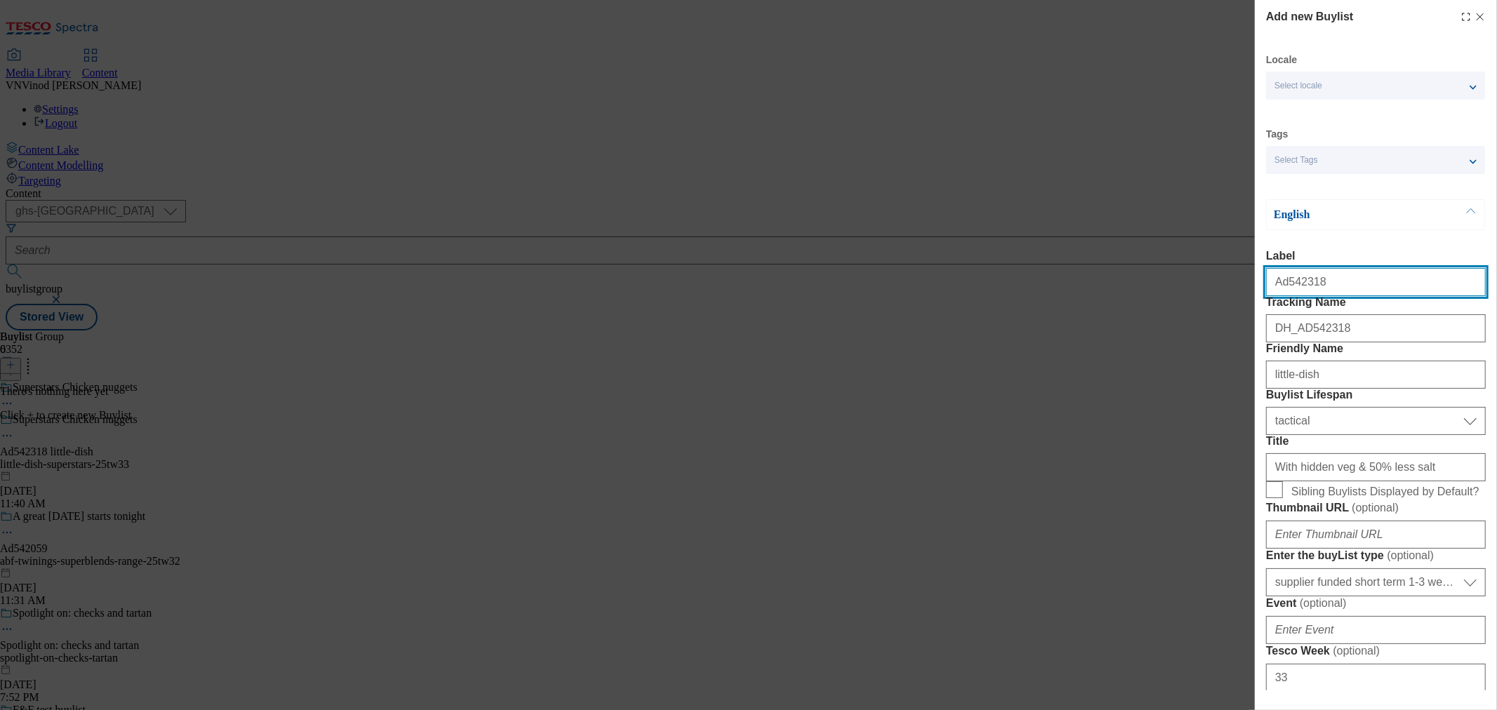
select select "Banner"
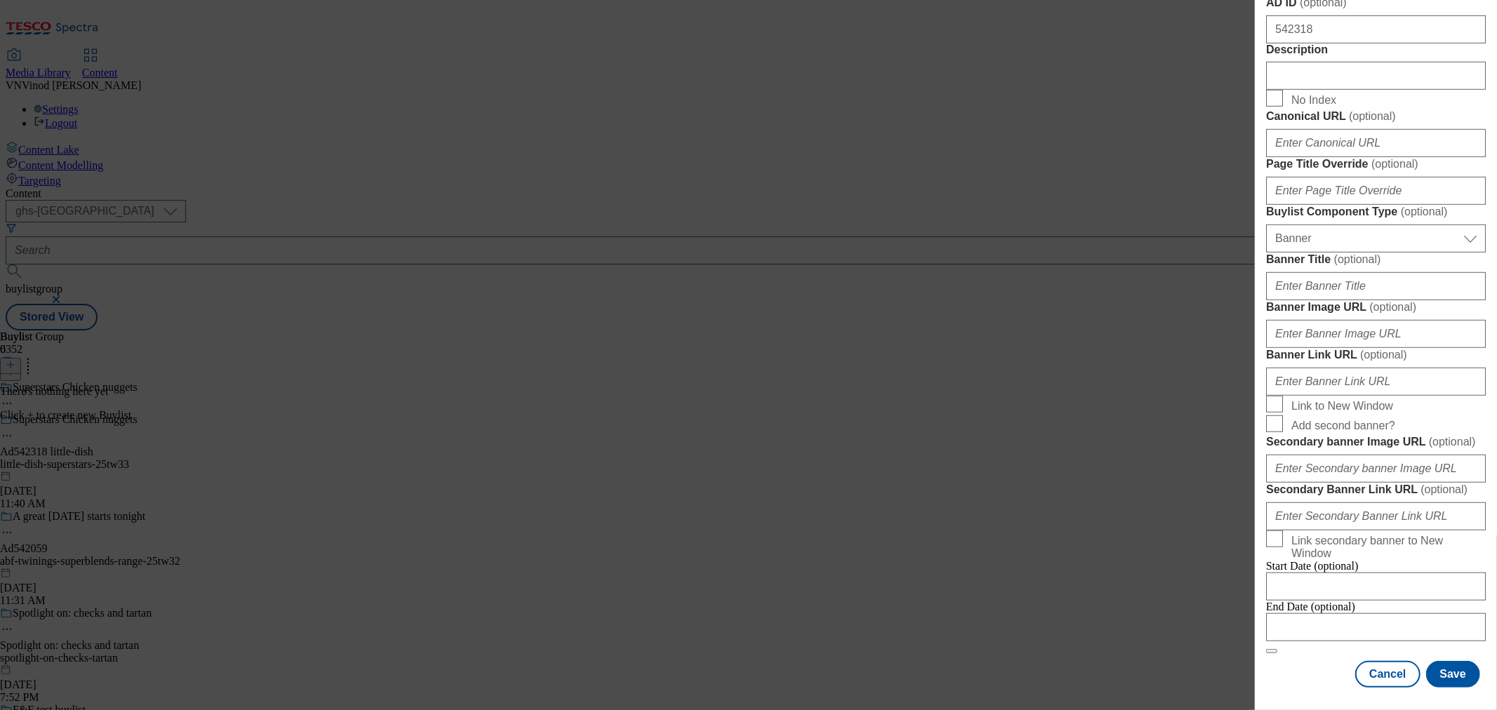
scroll to position [1353, 0]
click at [1358, 613] on input "Modal" at bounding box center [1376, 627] width 220 height 28
select select "2025"
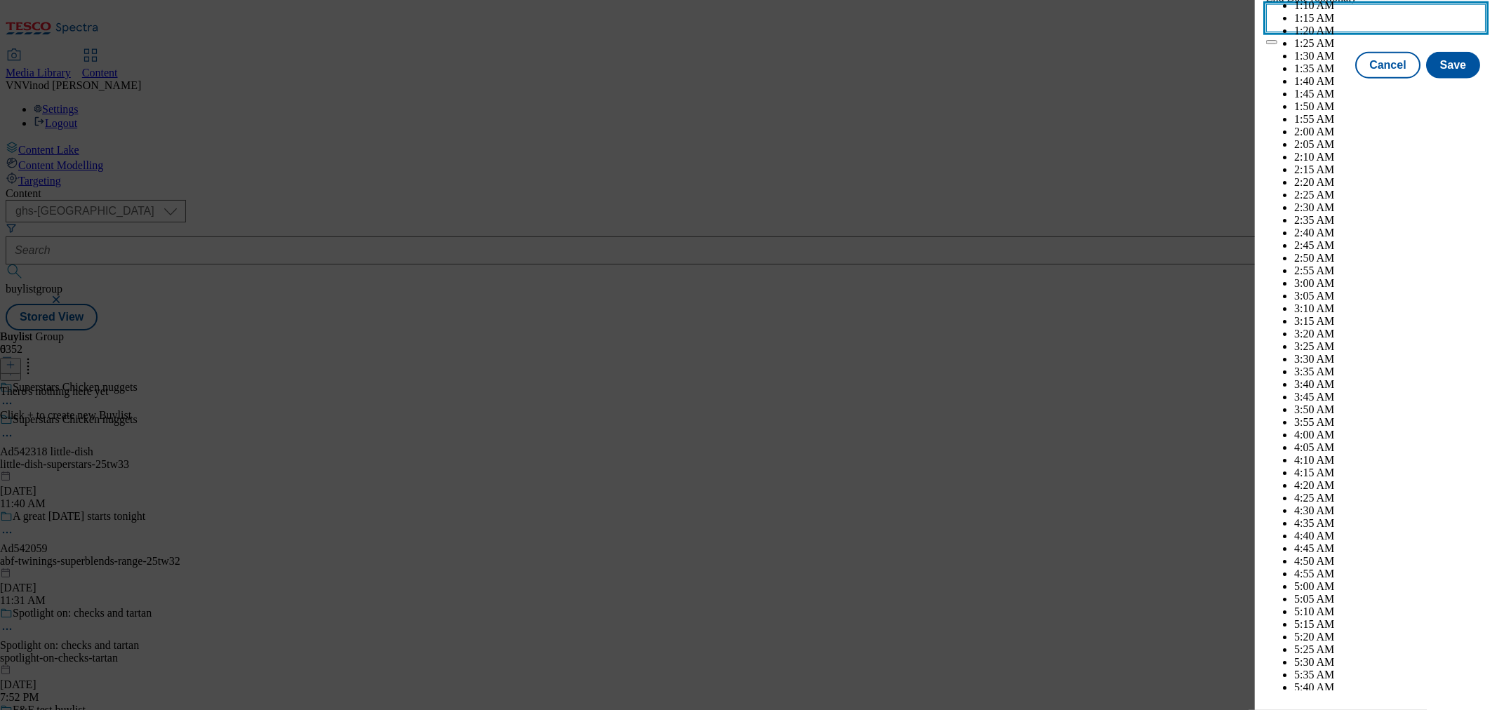
scroll to position [3631, 0]
select select "December"
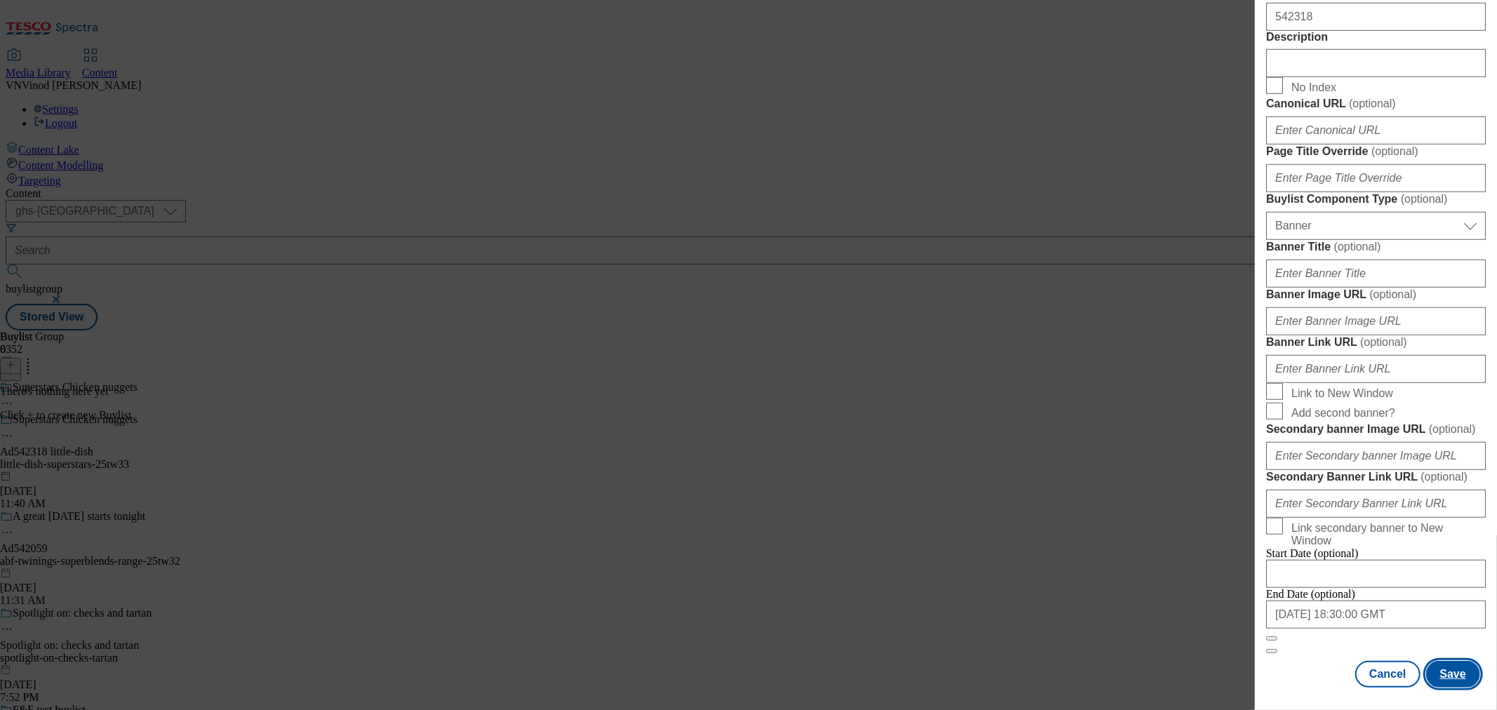
click at [1446, 667] on button "Save" at bounding box center [1453, 674] width 54 height 27
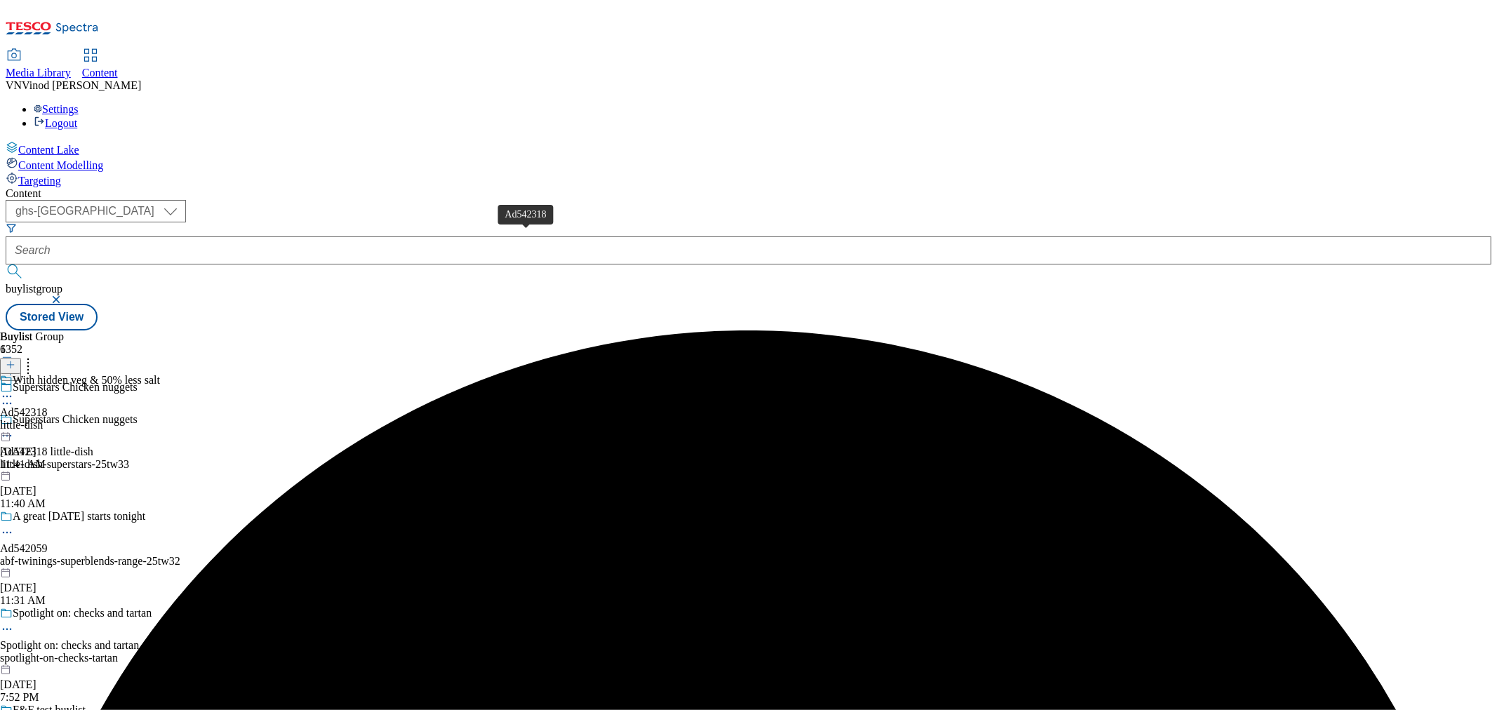
click at [48, 406] on div "Ad542318" at bounding box center [24, 412] width 48 height 13
click at [15, 360] on icon at bounding box center [11, 365] width 10 height 10
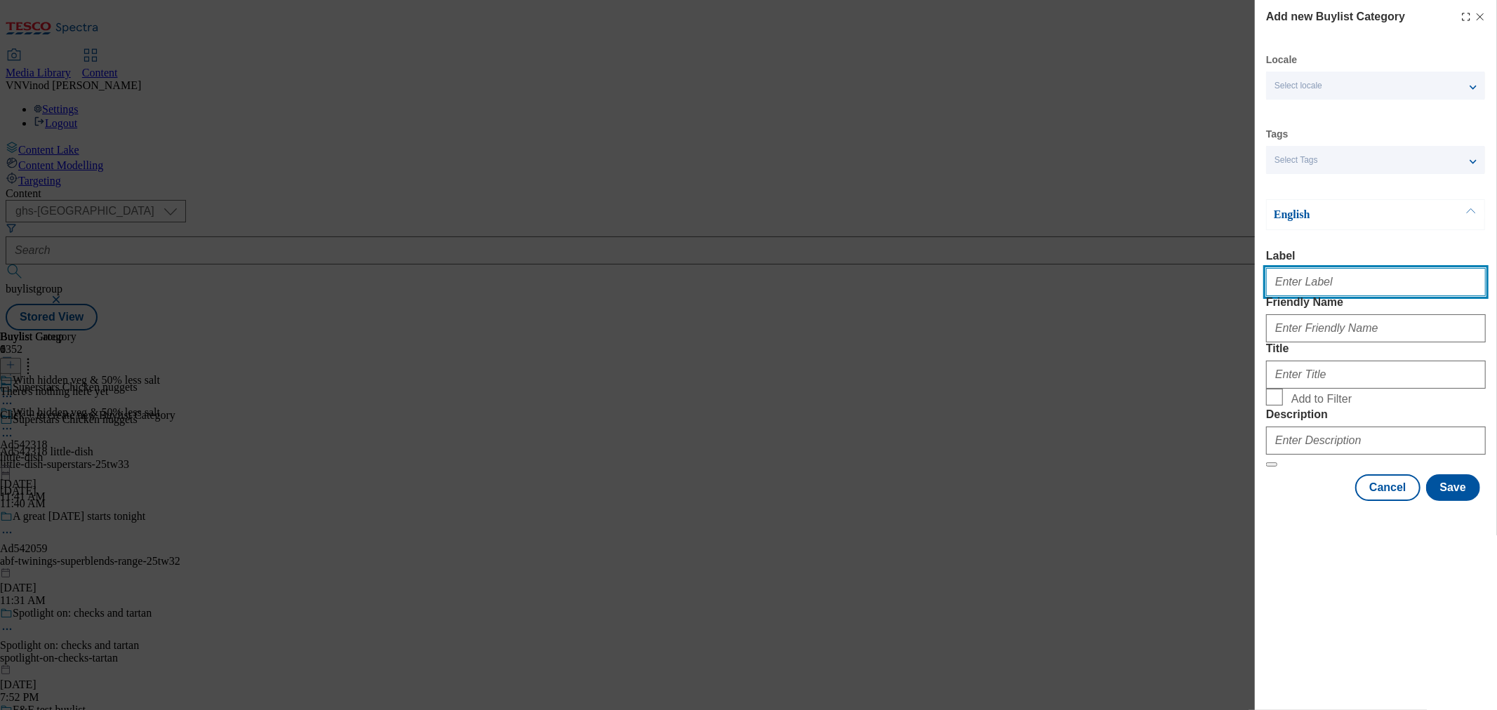
click at [1315, 296] on input "Label" at bounding box center [1376, 282] width 220 height 28
paste input "542318"
type input "Ad542318"
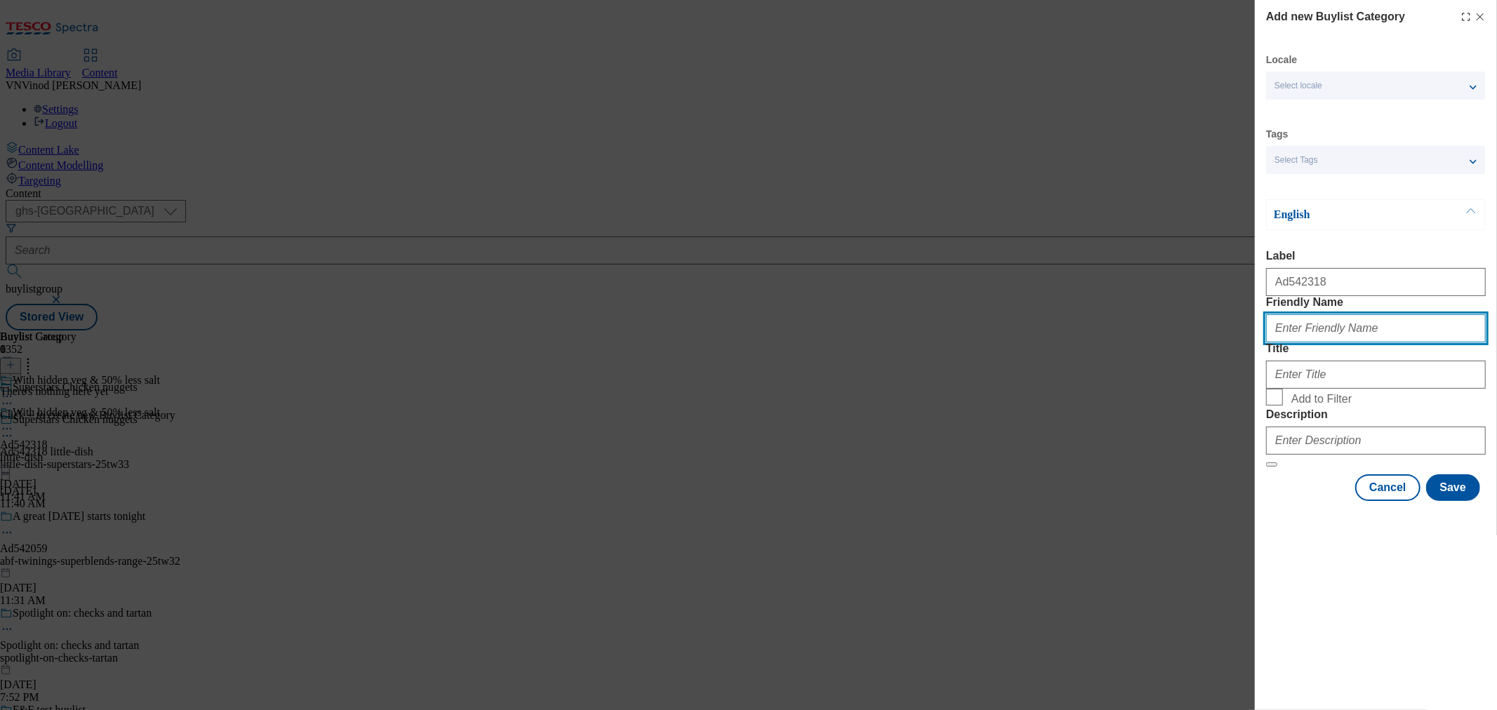
click at [1315, 342] on input "Friendly Name" at bounding box center [1376, 328] width 220 height 28
paste input "little-dish-superstars"
type input "little-dish-superstars"
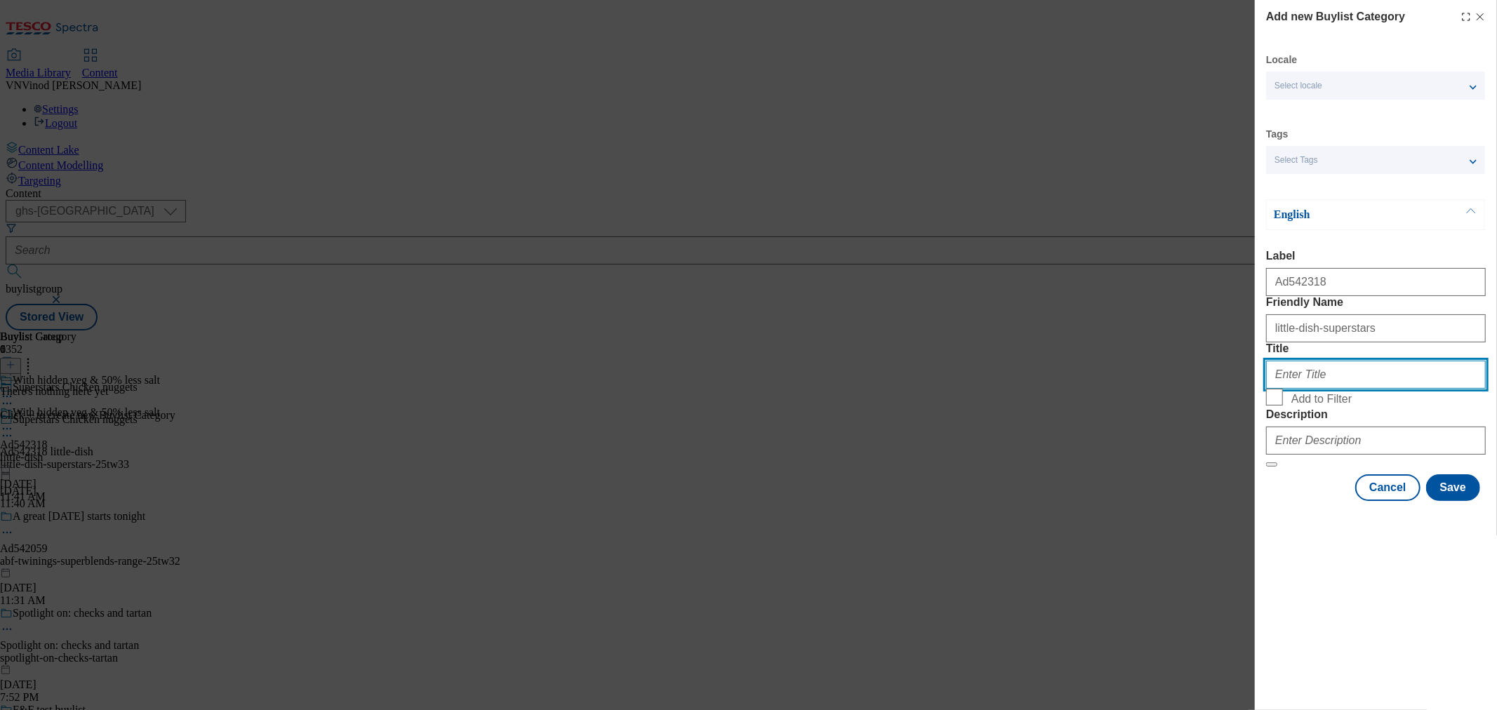
click at [1366, 389] on input "Title" at bounding box center [1376, 375] width 220 height 28
paste input "Little Dish"
type input "Little Dish"
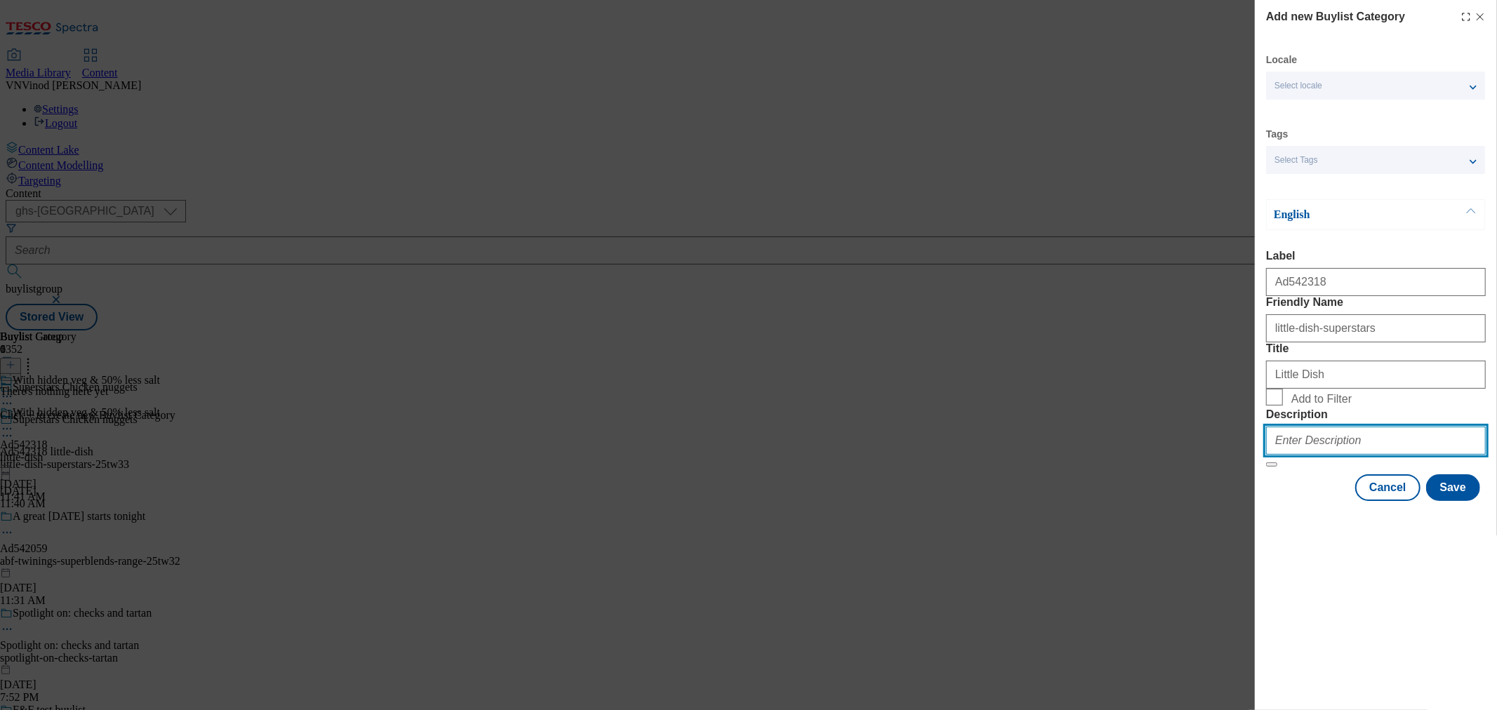
click at [1316, 455] on input "Description" at bounding box center [1376, 441] width 220 height 28
click at [1458, 501] on button "Save" at bounding box center [1453, 487] width 54 height 27
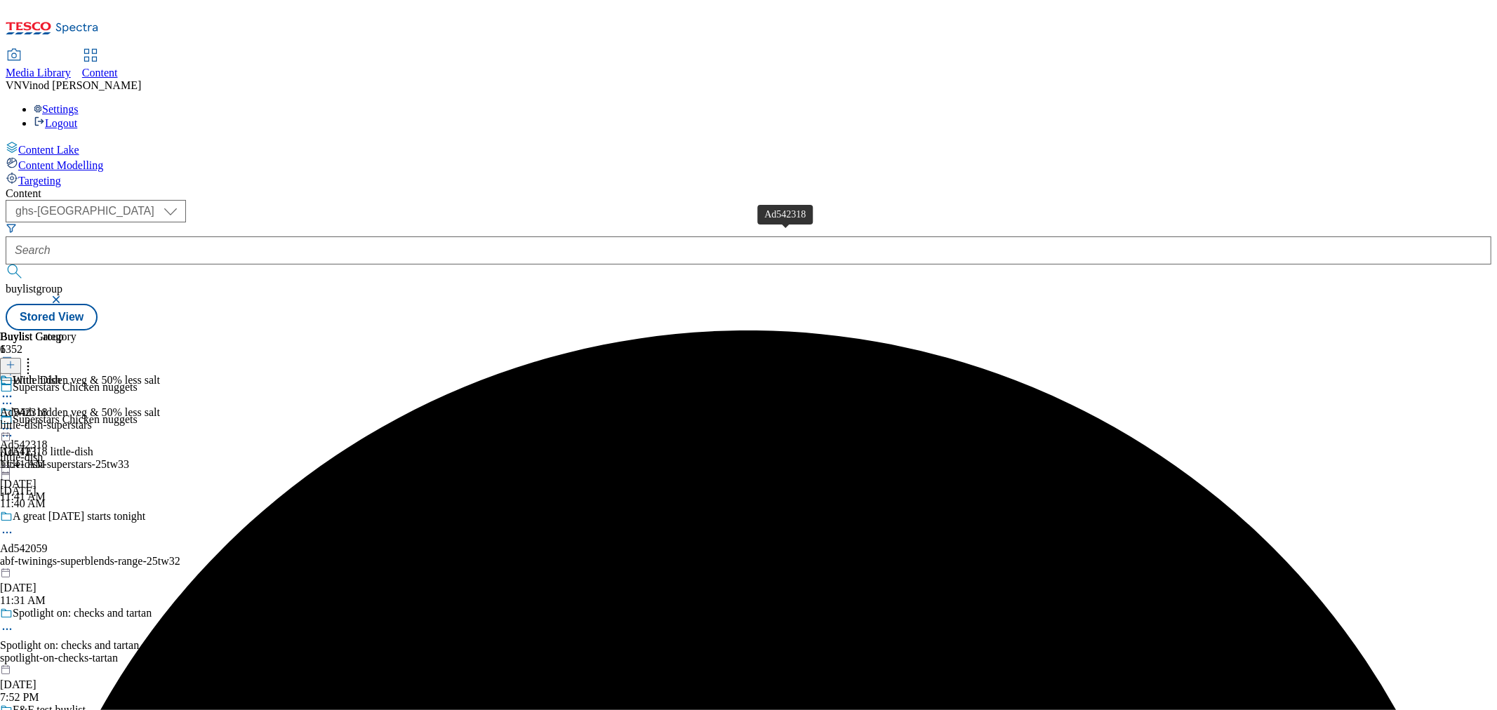
click at [48, 406] on div "Ad542318" at bounding box center [24, 412] width 48 height 13
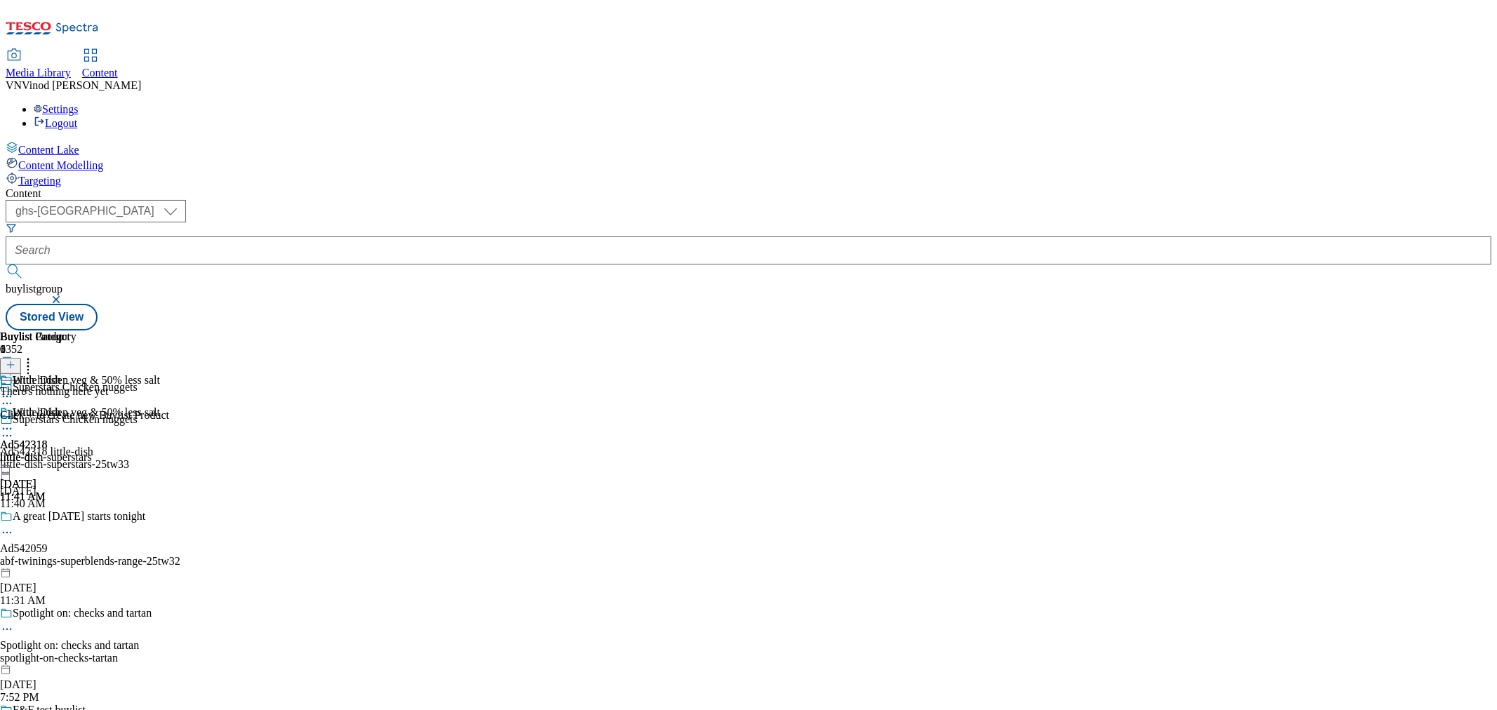
click at [14, 365] on line at bounding box center [10, 365] width 7 height 0
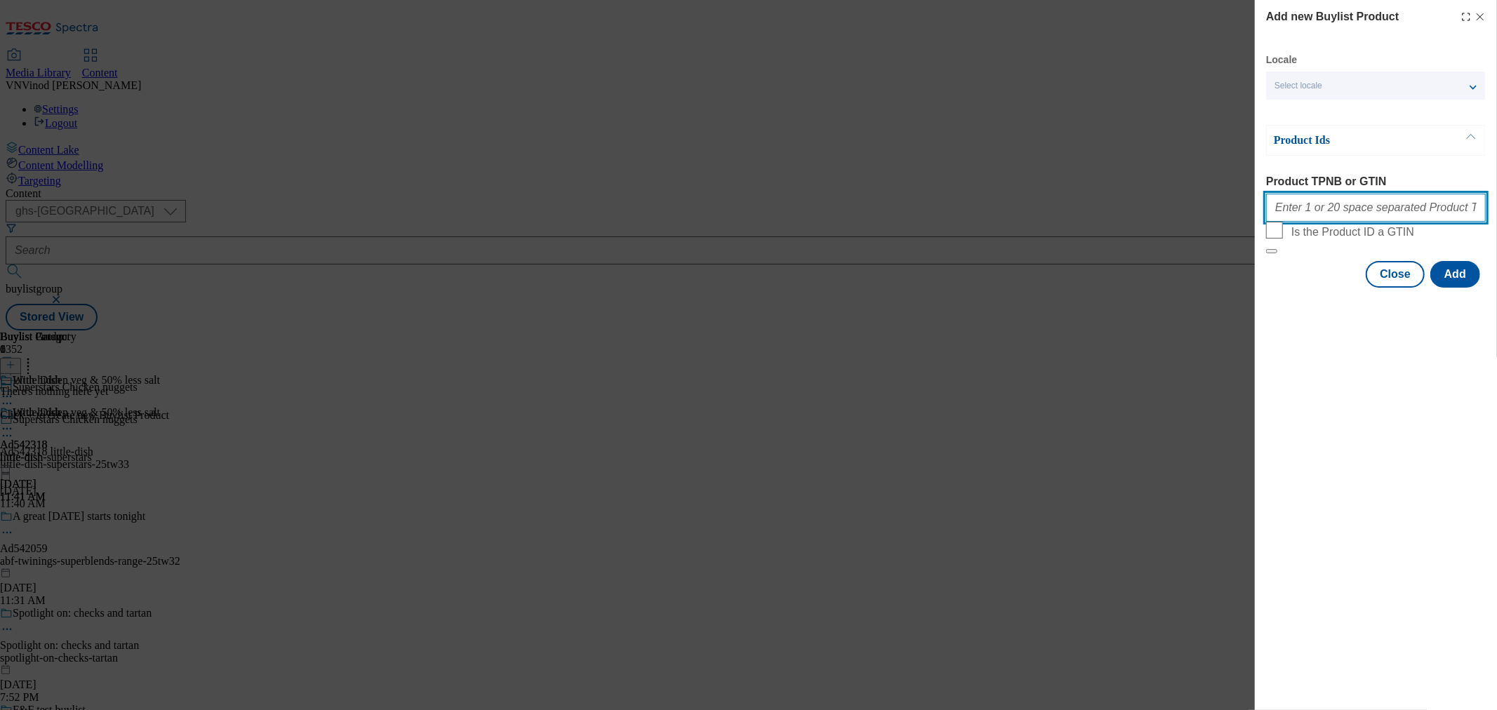
click at [1342, 220] on input "Product TPNB or GTIN" at bounding box center [1376, 208] width 220 height 28
paste input "96977840,"
type input "96977840,"
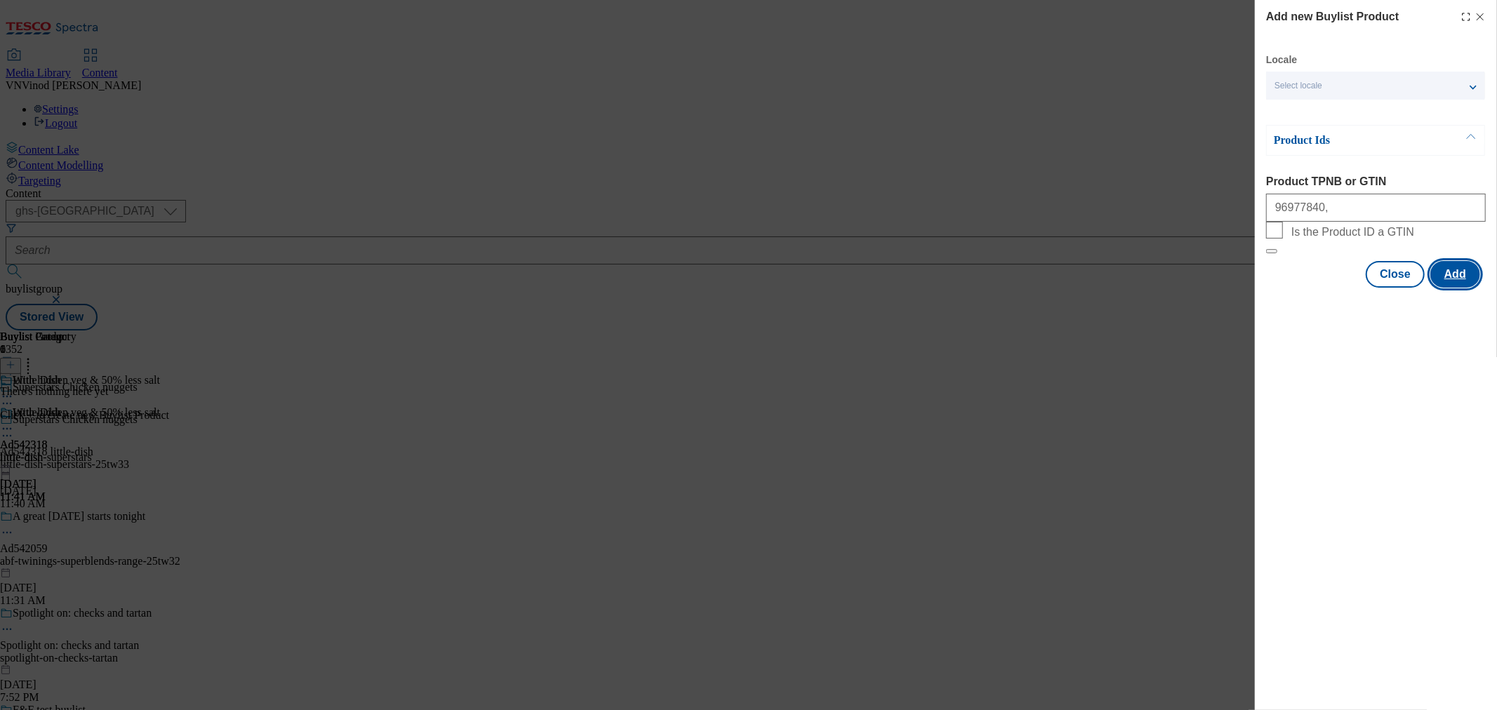
click at [1455, 288] on button "Add" at bounding box center [1455, 274] width 50 height 27
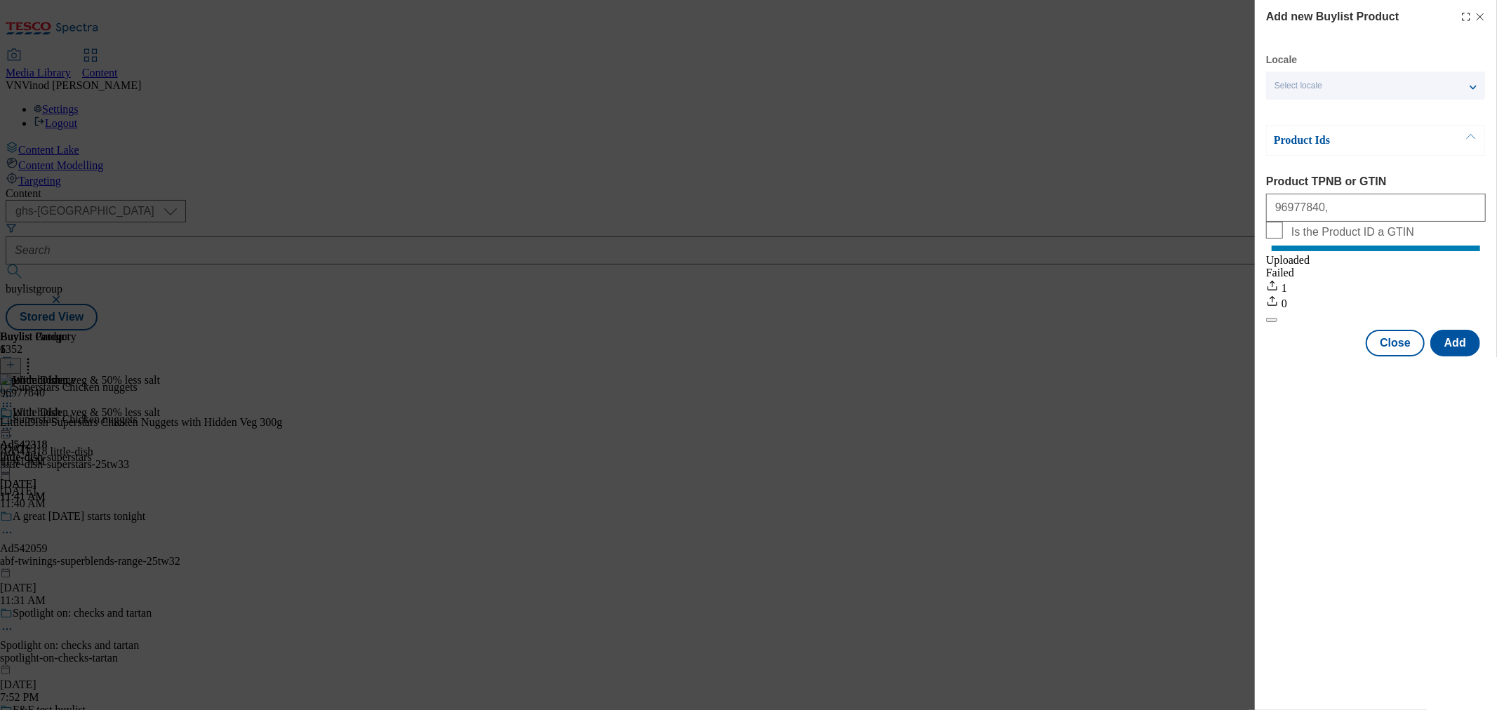
click at [1478, 15] on line "Modal" at bounding box center [1480, 17] width 6 height 6
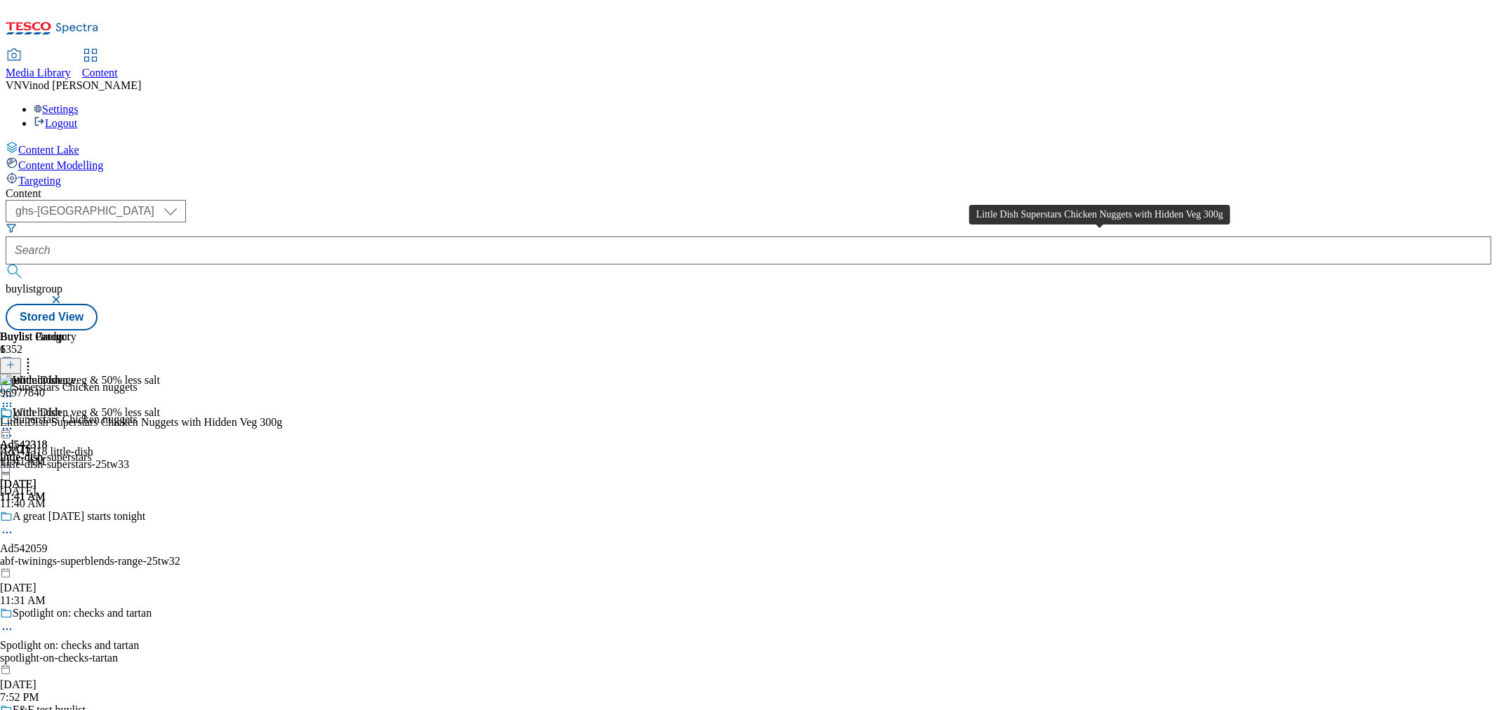
click at [282, 416] on div "Little Dish Superstars Chicken Nuggets with Hidden Veg 300g" at bounding box center [141, 422] width 282 height 13
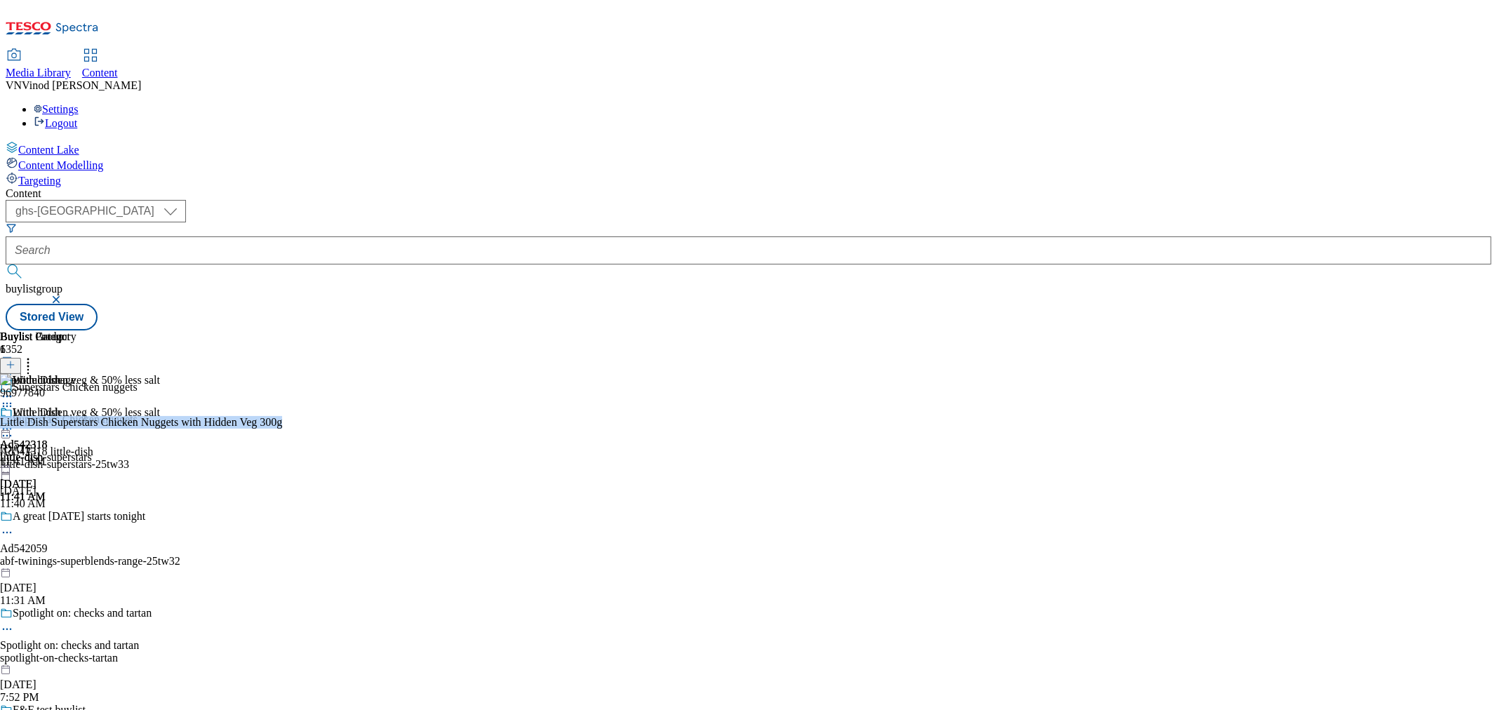
copy div "Little Dish Superstars Chicken Nuggets with Hidden Veg 300g"
click at [14, 429] on icon at bounding box center [7, 436] width 14 height 14
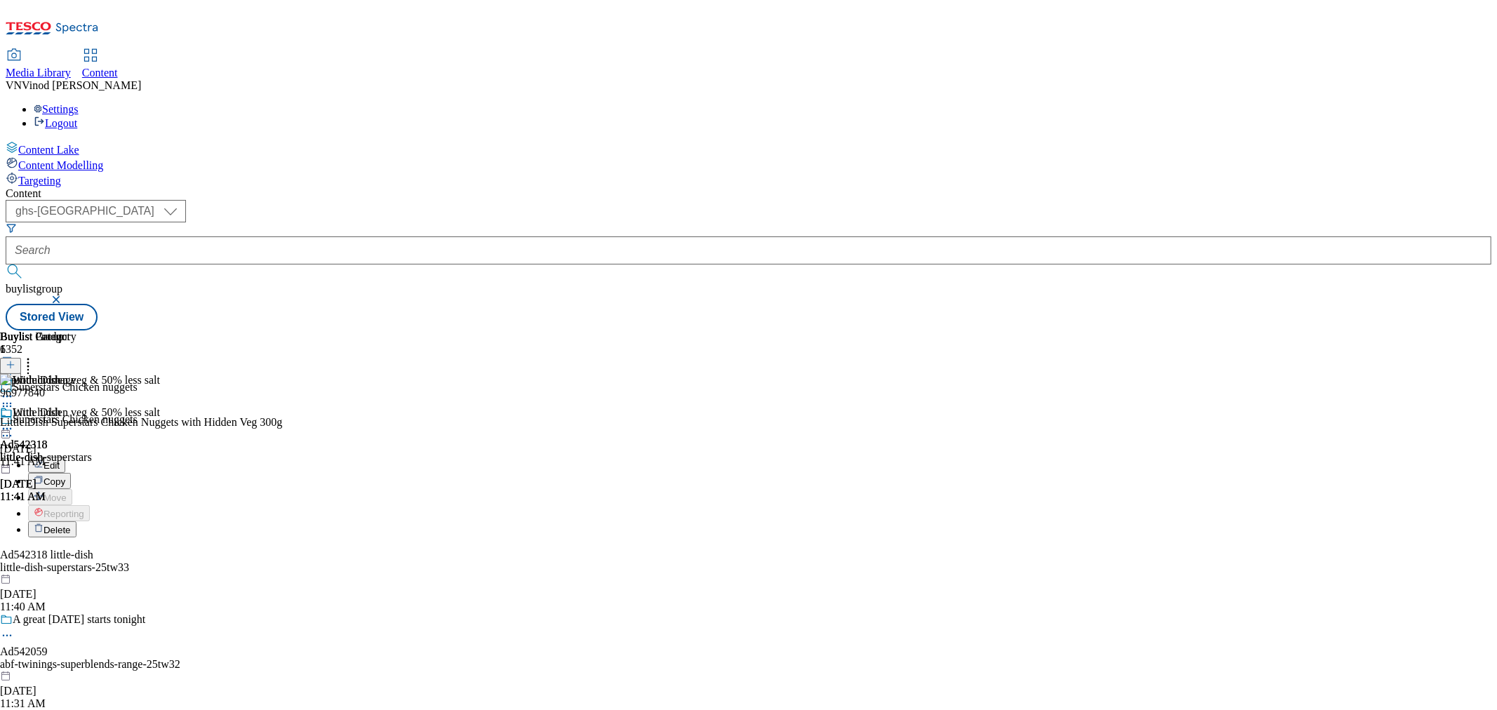
click at [65, 457] on button "Edit" at bounding box center [46, 465] width 37 height 16
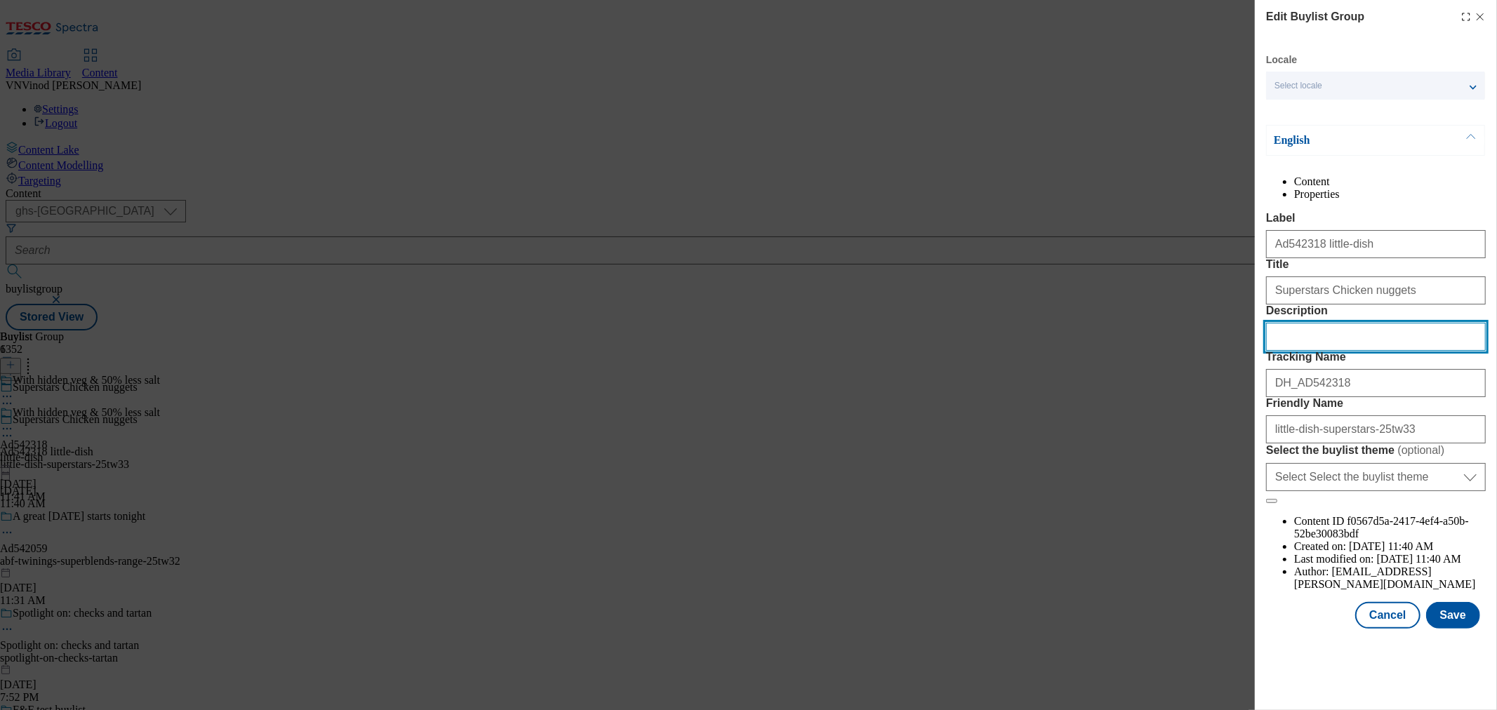
click at [1329, 351] on input "Description" at bounding box center [1376, 337] width 220 height 28
paste input "Little Dish Superstars Chicken Nuggets with Hidden Veg 300g"
type input "Little Dish Superstars Chicken Nuggets with Hidden Veg 300g"
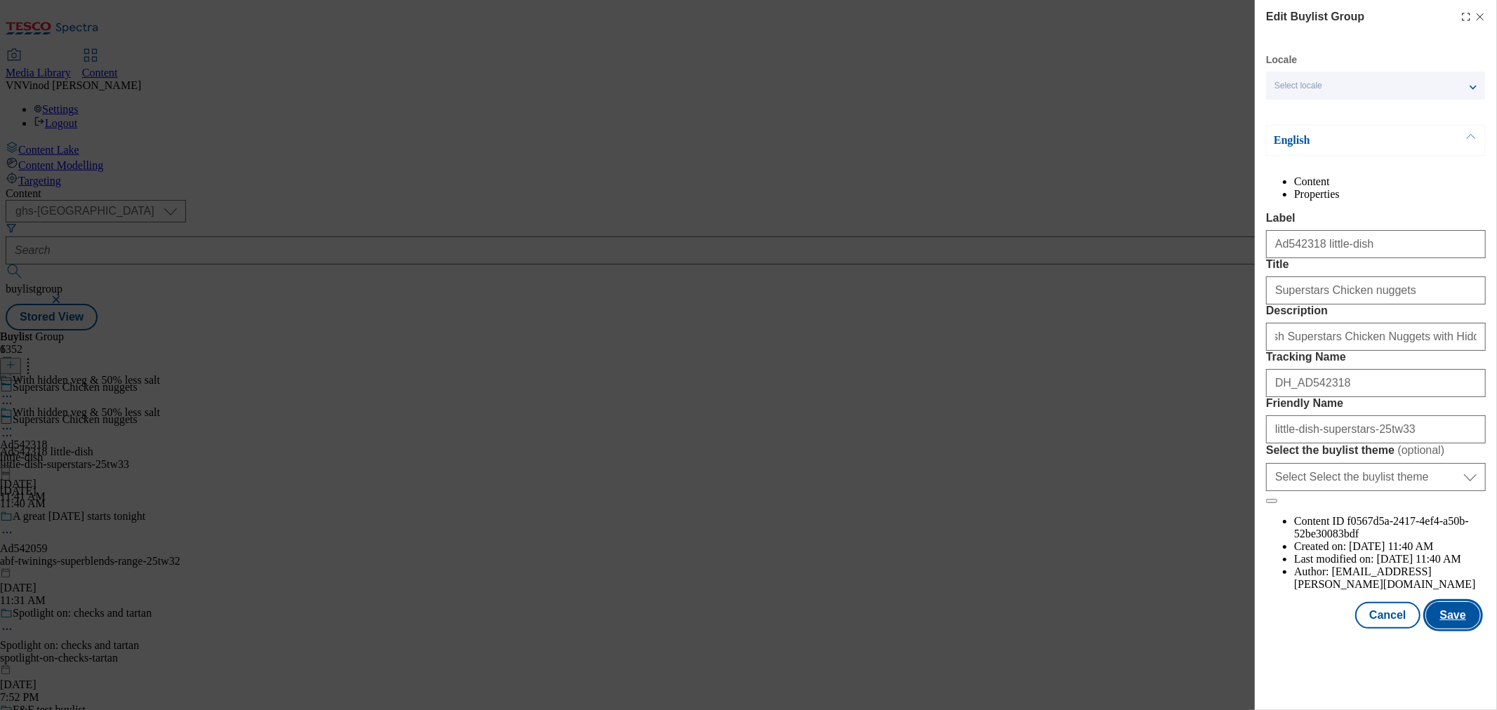
click at [1440, 629] on button "Save" at bounding box center [1453, 615] width 54 height 27
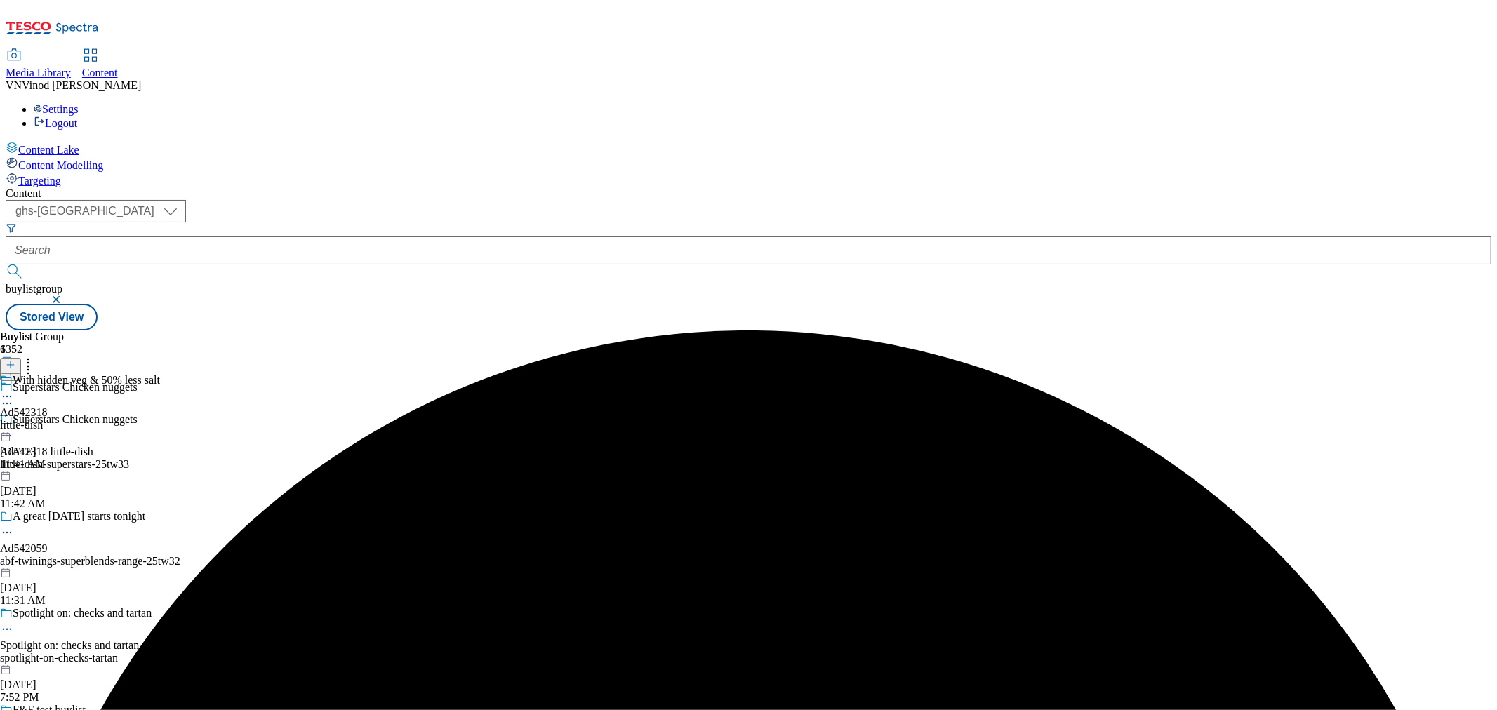
click at [14, 389] on icon at bounding box center [7, 396] width 14 height 14
click at [65, 418] on button "Edit" at bounding box center [46, 426] width 37 height 16
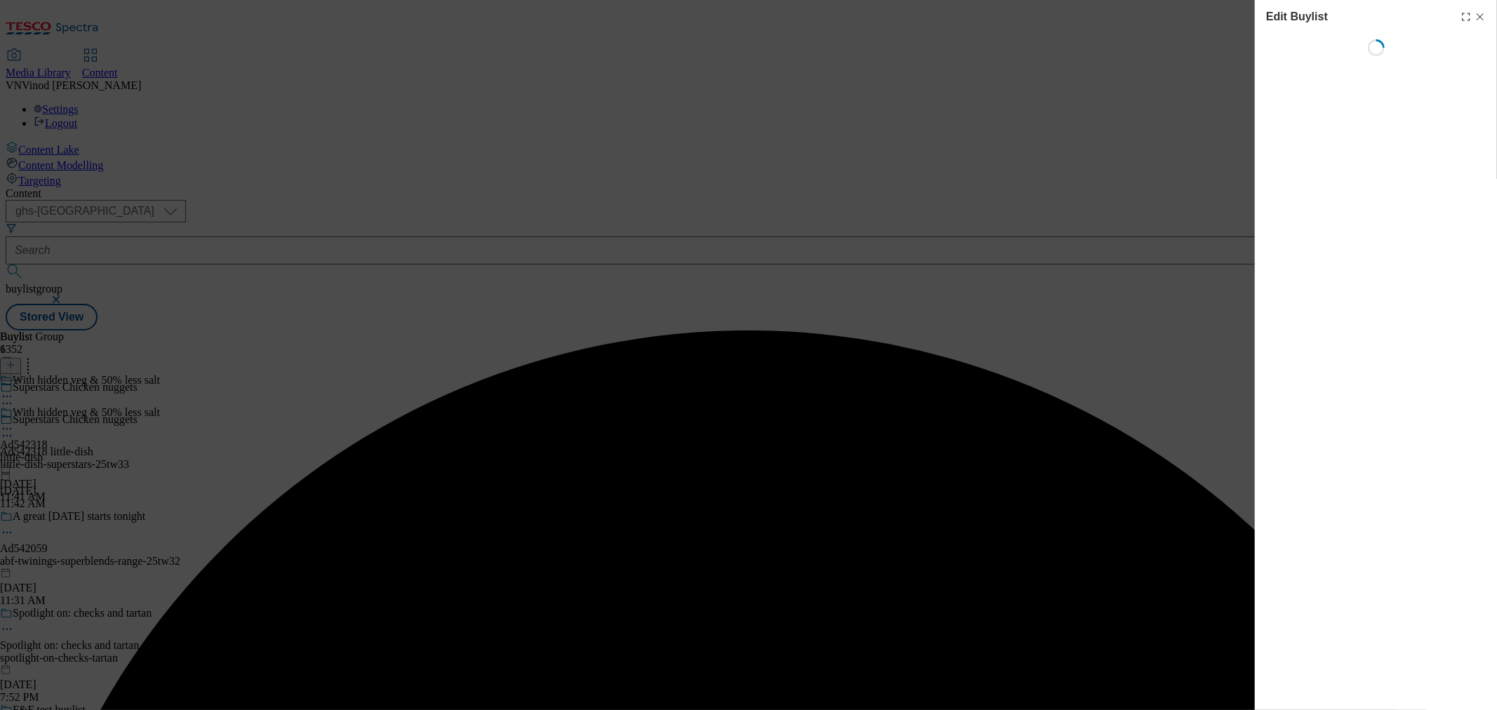
select select "tactical"
select select "supplier funded short term 1-3 weeks"
select select "dunnhumby"
select select "Banner"
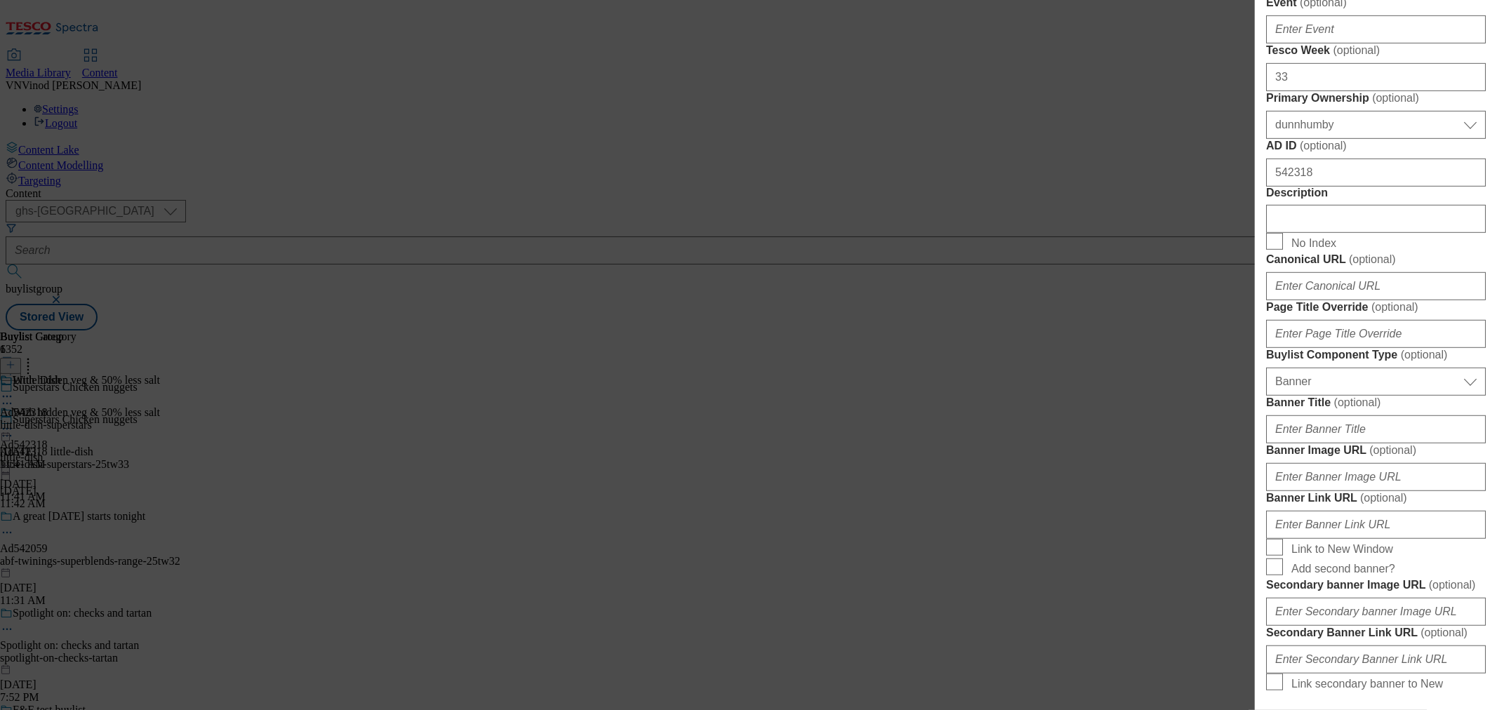
scroll to position [702, 0]
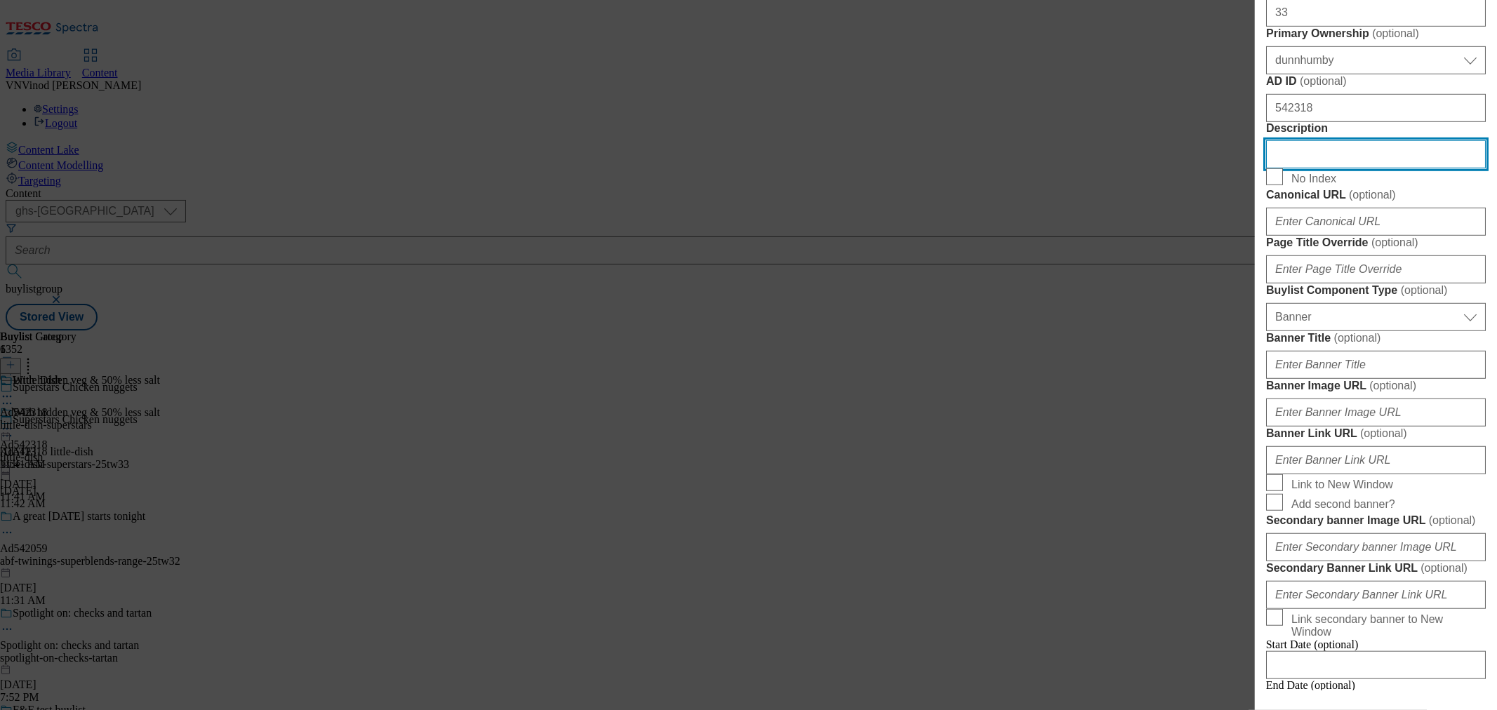
click at [1328, 168] on input "Description" at bounding box center [1376, 154] width 220 height 28
paste input "Little Dish Superstars Chicken Nuggets with Hidden Veg 300g"
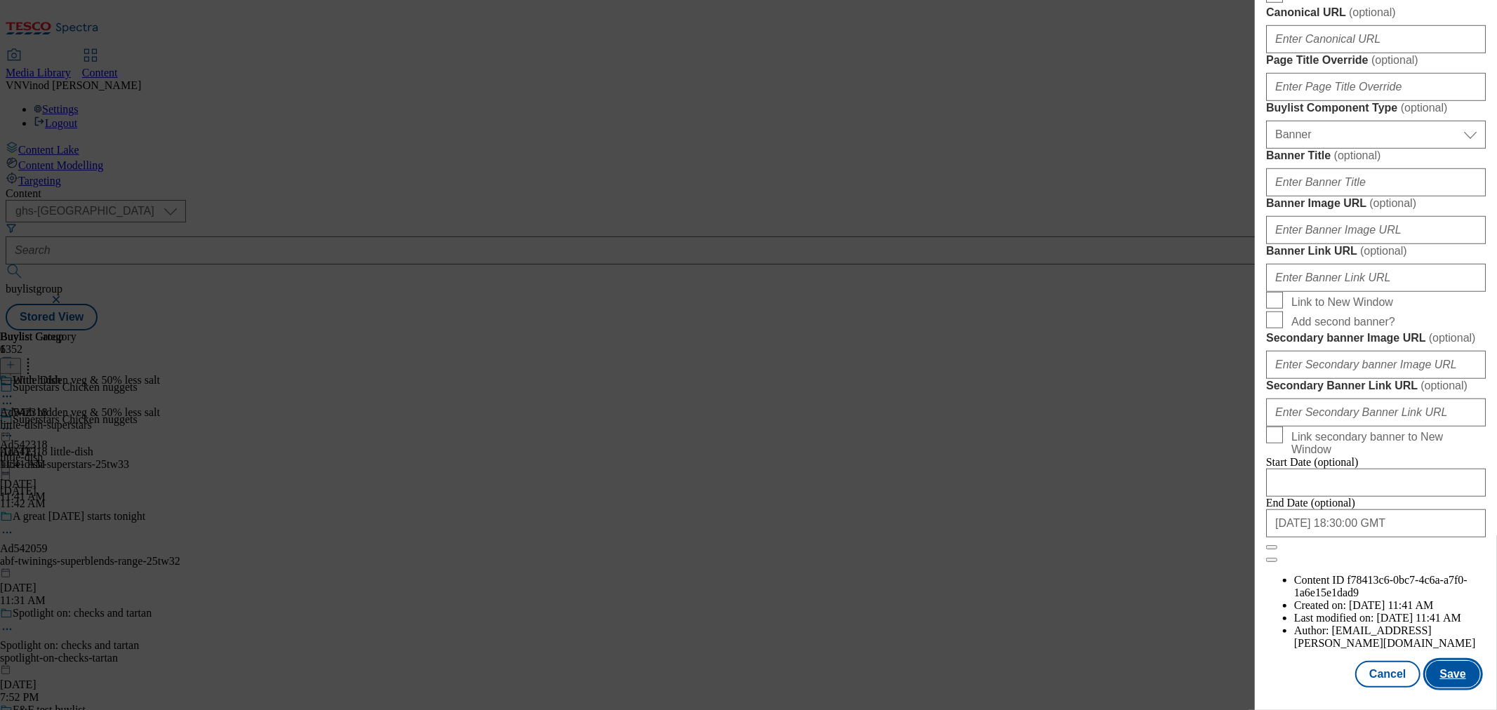
scroll to position [1403, 0]
type input "Little Dish Superstars Chicken Nuggets with Hidden Veg 300g"
click at [1454, 675] on button "Save" at bounding box center [1453, 674] width 54 height 27
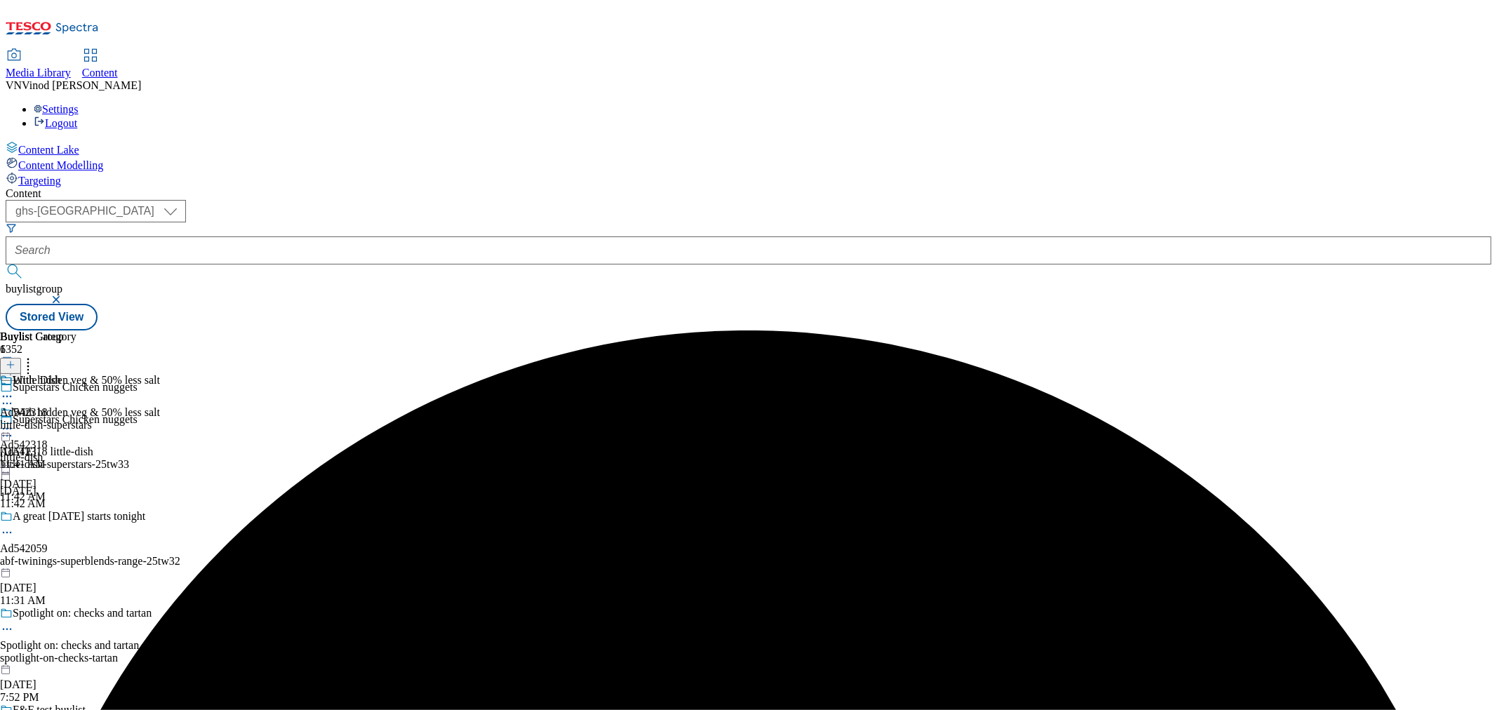
click at [14, 389] on icon at bounding box center [7, 396] width 14 height 14
click at [65, 418] on button "Edit" at bounding box center [46, 426] width 37 height 16
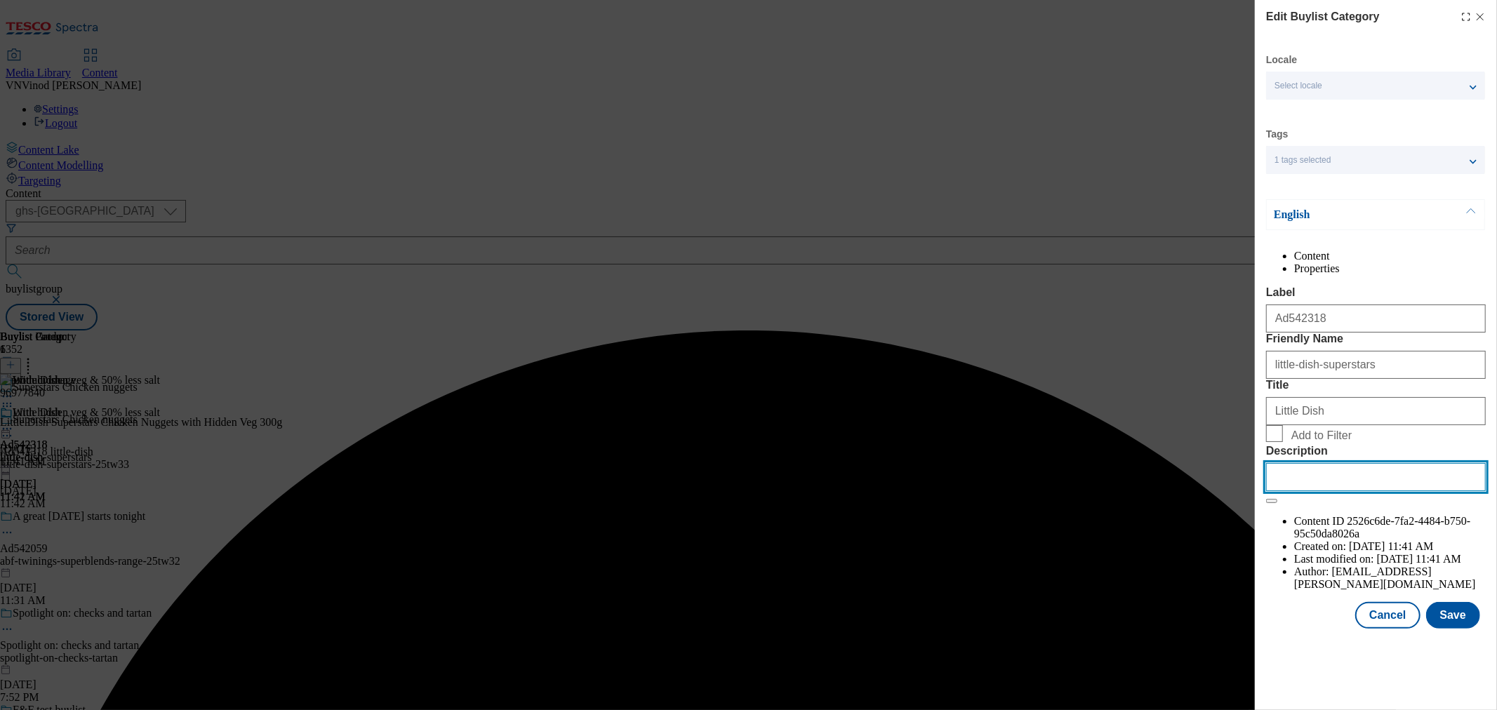
click at [1323, 491] on input "Description" at bounding box center [1376, 477] width 220 height 28
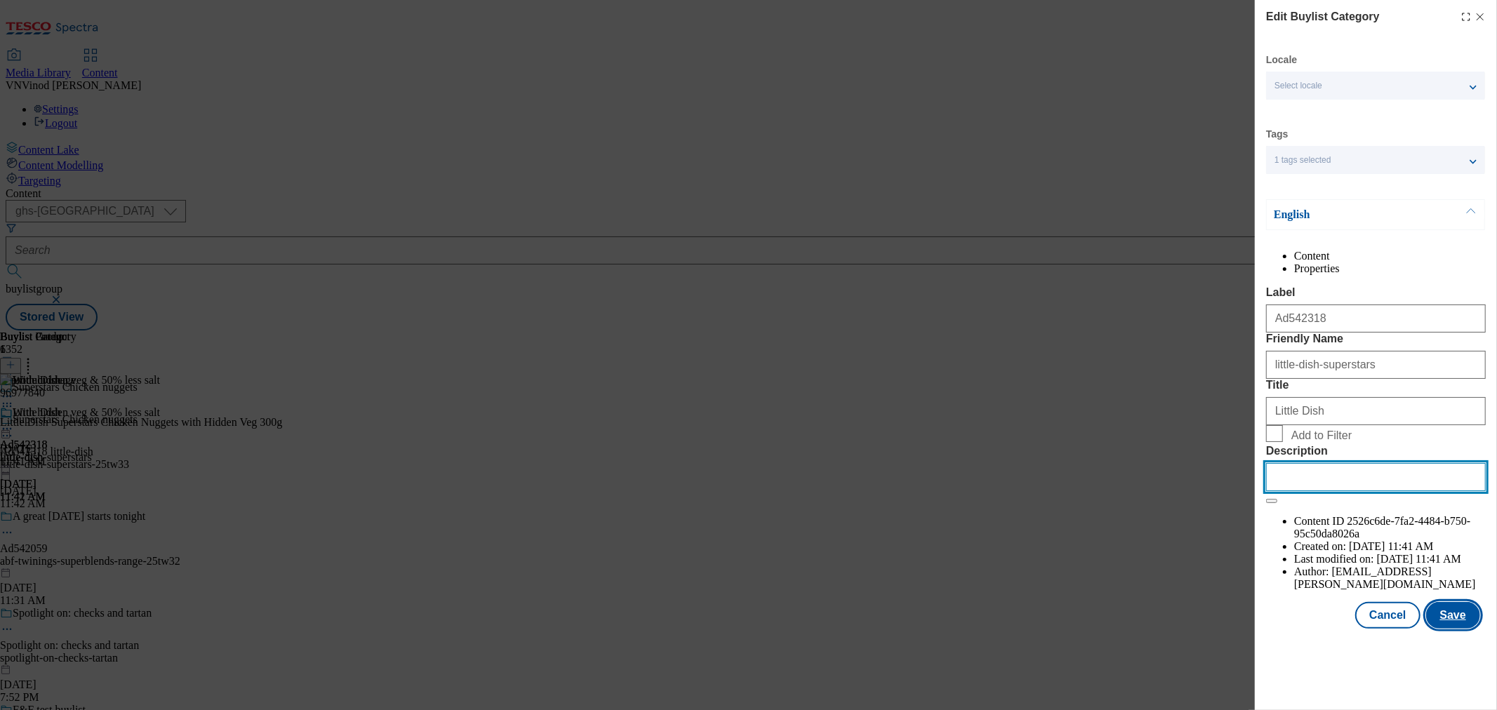
paste input "Little Dish Superstars Chicken Nuggets with Hidden Veg 300g"
type input "Little Dish Superstars Chicken Nuggets with Hidden Veg 300g"
click at [1451, 629] on button "Save" at bounding box center [1453, 615] width 54 height 27
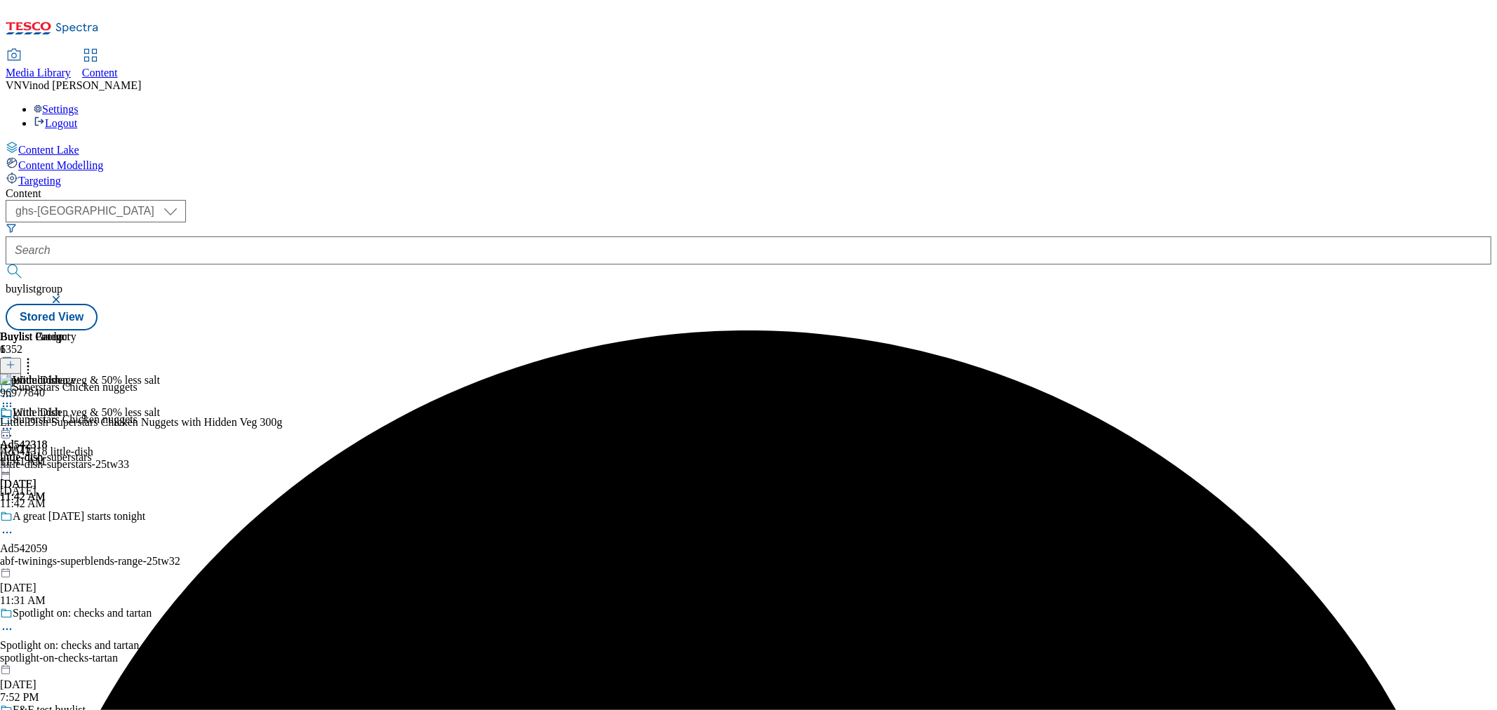
click at [76, 374] on img at bounding box center [38, 380] width 76 height 13
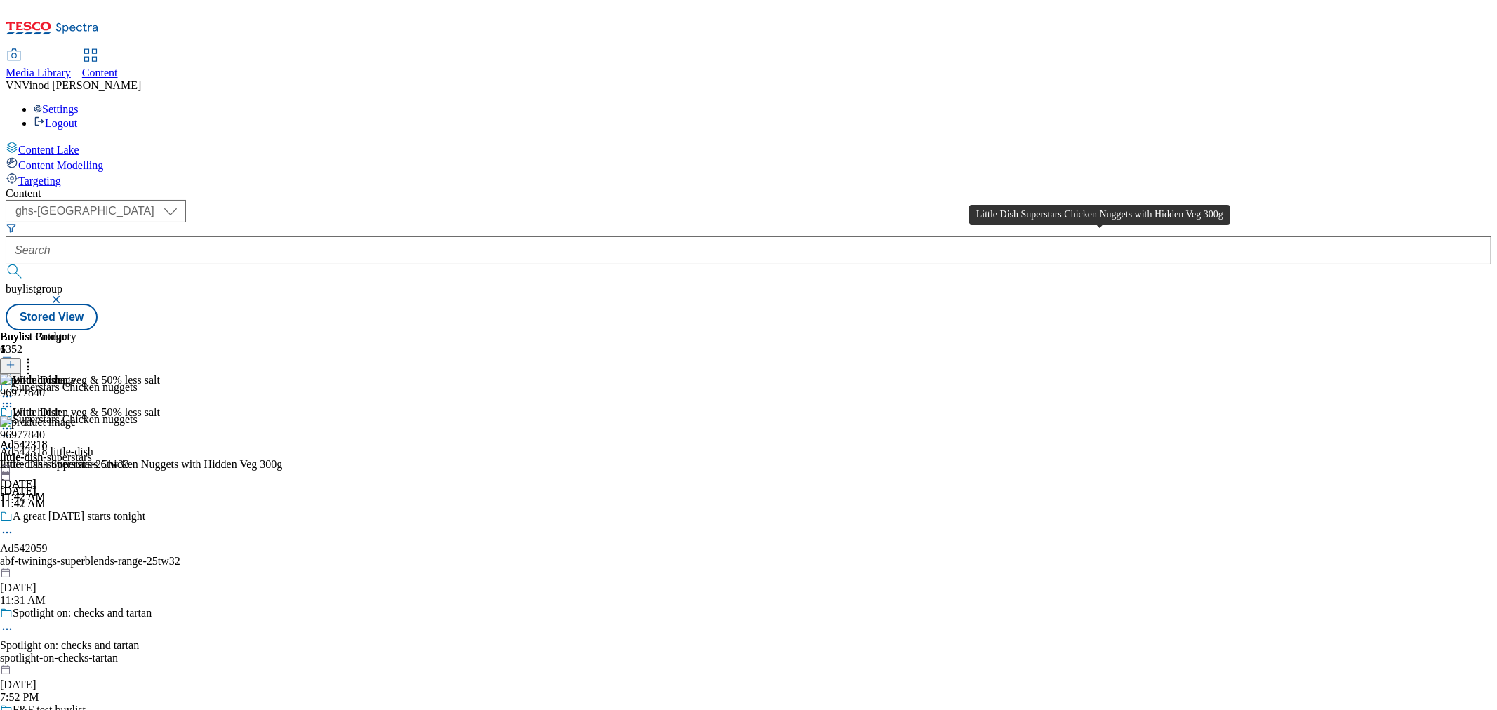
click at [282, 458] on div "Little Dish Superstars Chicken Nuggets with Hidden Veg 300g" at bounding box center [141, 464] width 282 height 13
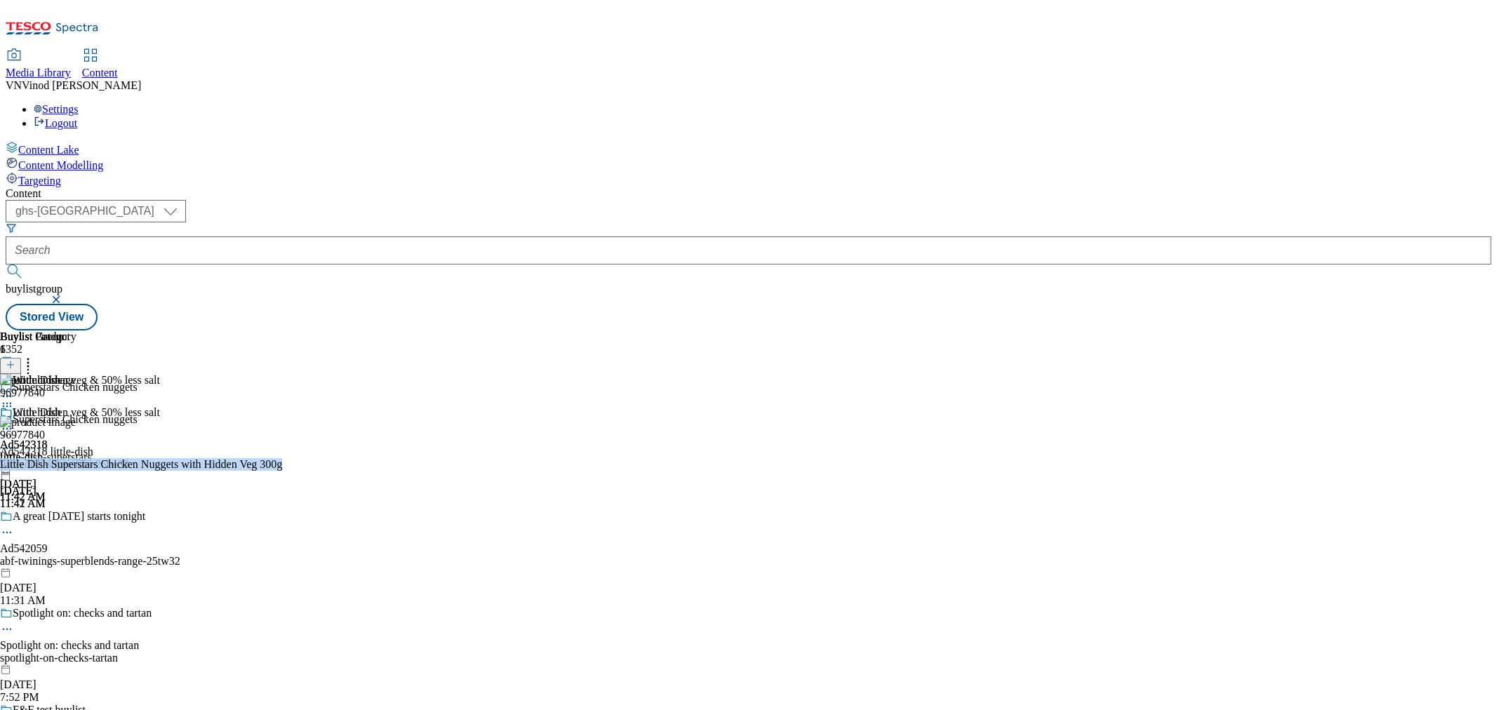
copy div "Little Dish Superstars Chicken Nuggets with Hidden Veg 300g"
click at [93, 446] on div "Ad542318 little-dish" at bounding box center [46, 452] width 93 height 13
